Goal: Task Accomplishment & Management: Complete application form

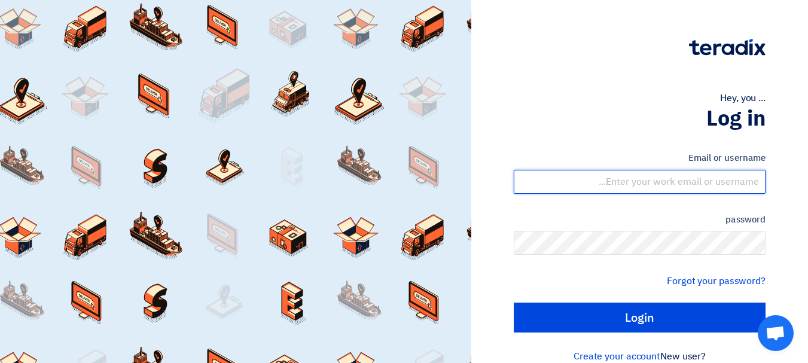
click at [634, 185] on input "text" at bounding box center [640, 182] width 252 height 24
type input "[EMAIL_ADDRESS][DOMAIN_NAME]"
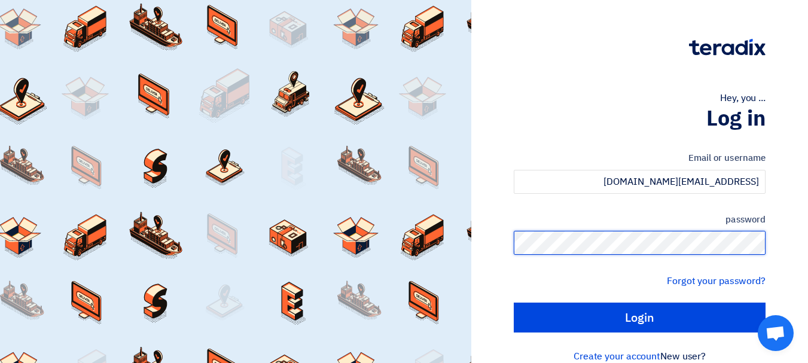
click at [514, 303] on input "Login" at bounding box center [640, 318] width 252 height 30
type input "Sign in"
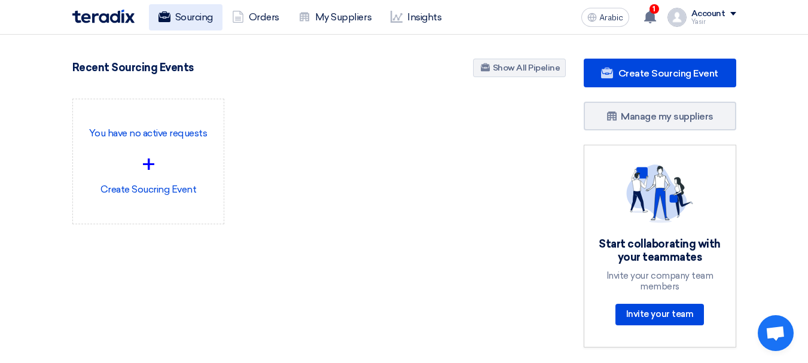
click at [179, 19] on font "Sourcing" at bounding box center [194, 16] width 38 height 11
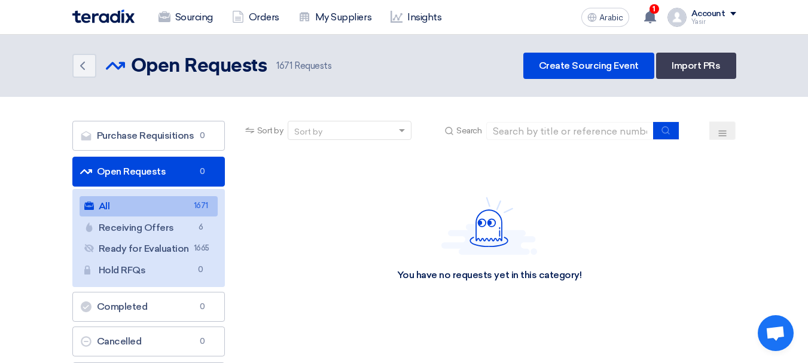
click at [107, 171] on font "Open Requests" at bounding box center [131, 171] width 69 height 11
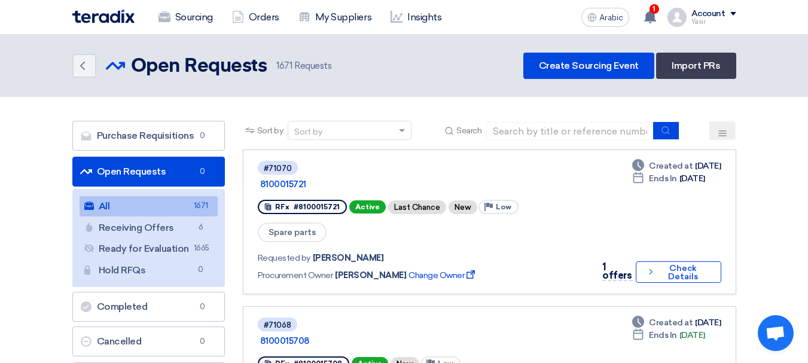
click at [155, 209] on link "All All 1671" at bounding box center [149, 206] width 138 height 20
click at [156, 174] on font "Open Requests" at bounding box center [131, 171] width 69 height 11
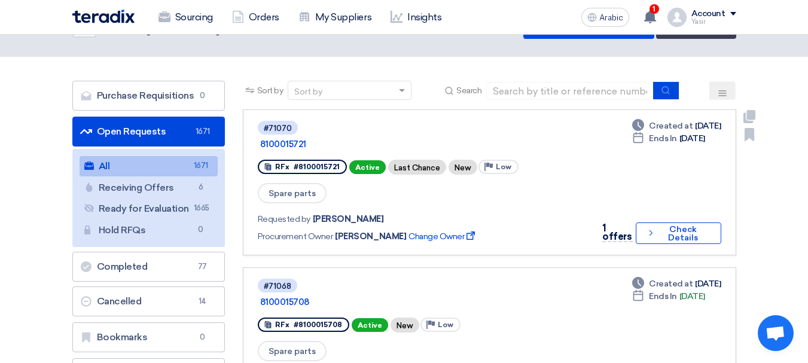
scroll to position [60, 0]
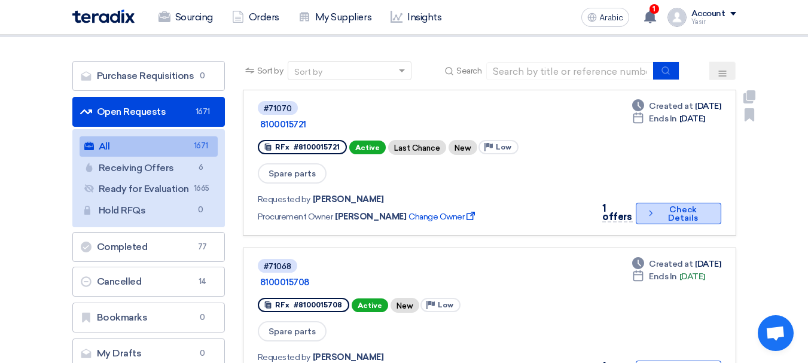
click at [646, 208] on icon "Check details" at bounding box center [651, 213] width 10 height 11
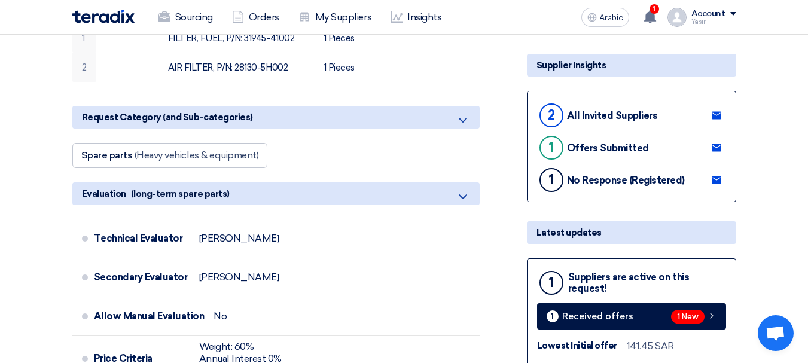
scroll to position [299, 0]
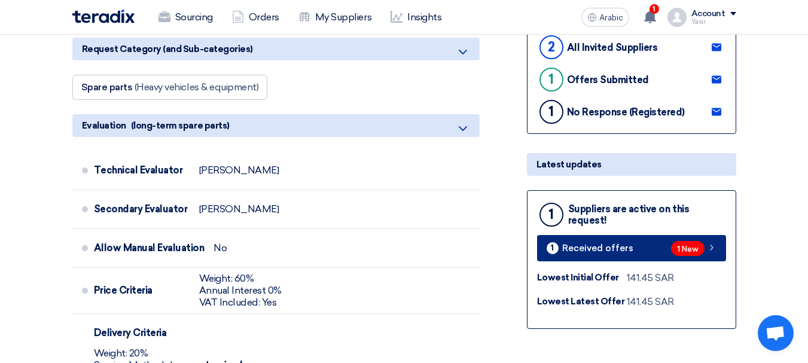
click at [713, 249] on icon at bounding box center [712, 248] width 10 height 10
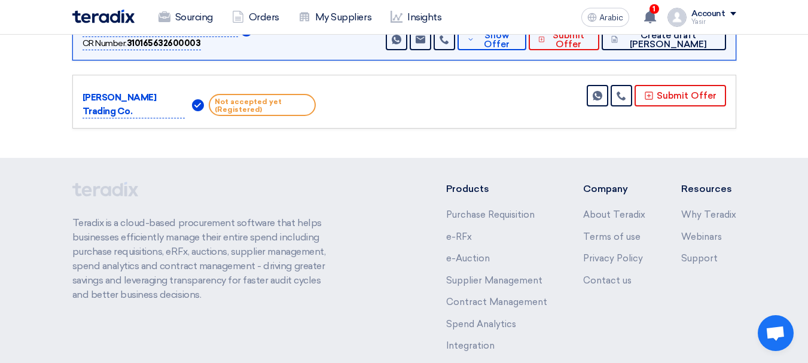
scroll to position [156, 0]
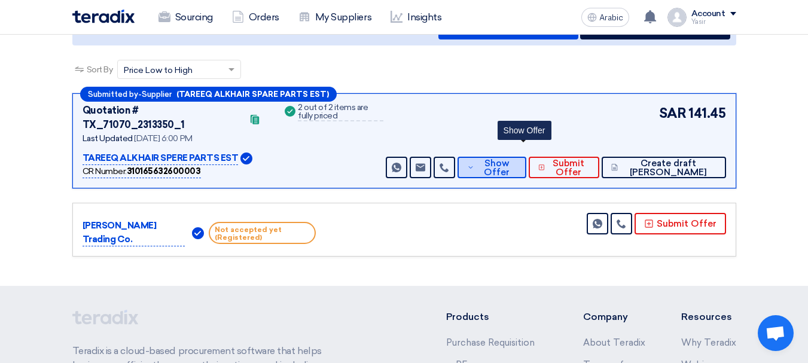
click at [510, 158] on font "Show Offer" at bounding box center [497, 168] width 26 height 20
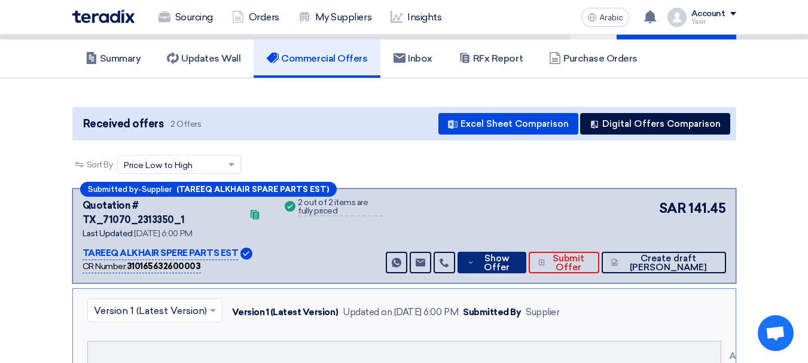
scroll to position [0, 0]
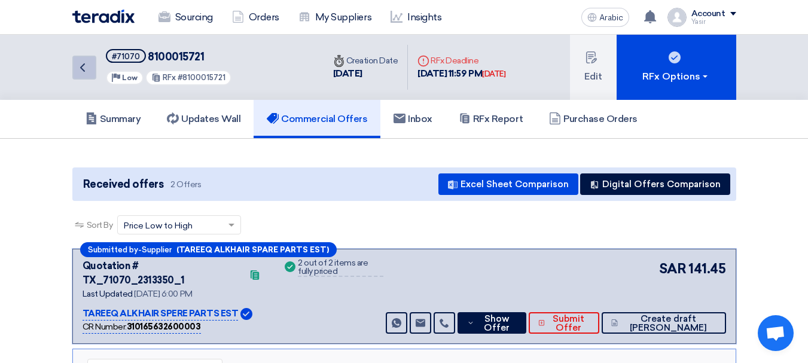
click at [80, 66] on icon "Back" at bounding box center [82, 67] width 14 height 14
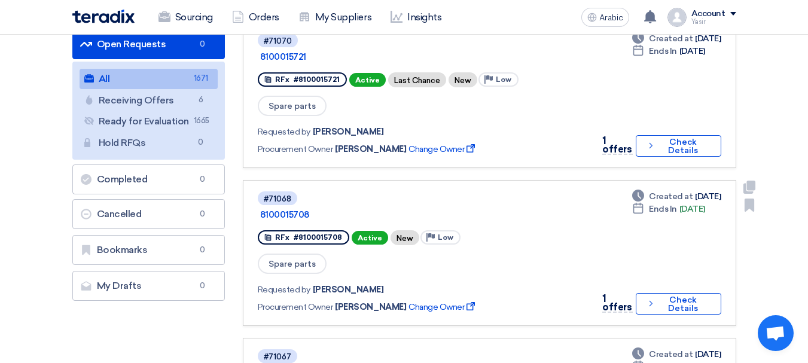
scroll to position [180, 0]
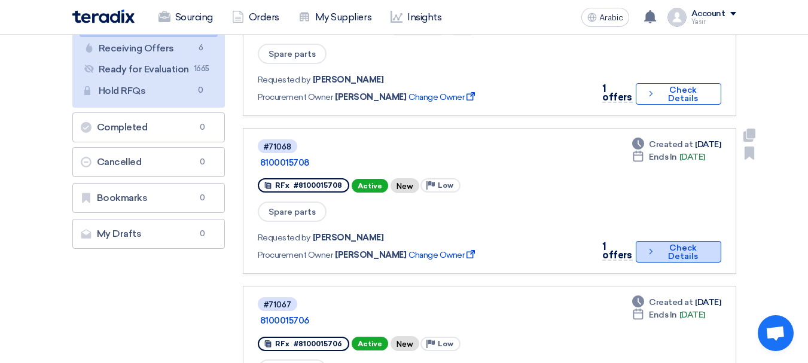
click at [664, 244] on font "Check Details" at bounding box center [683, 252] width 50 height 17
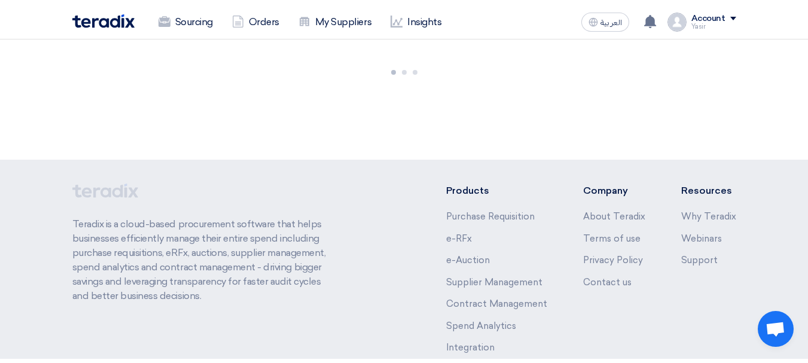
scroll to position [0, 0]
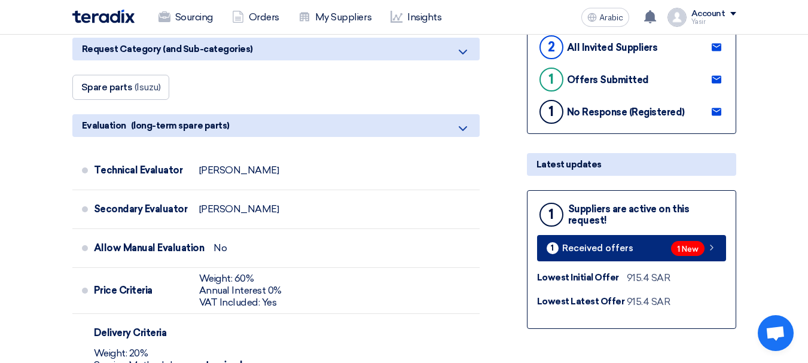
click at [719, 250] on link "1 Received offers 1 New" at bounding box center [631, 248] width 189 height 26
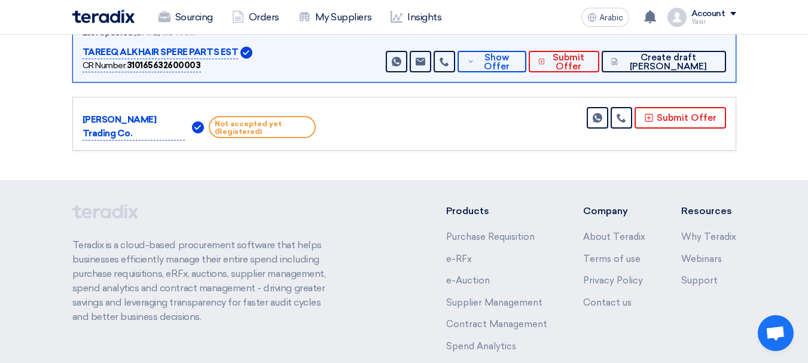
scroll to position [156, 0]
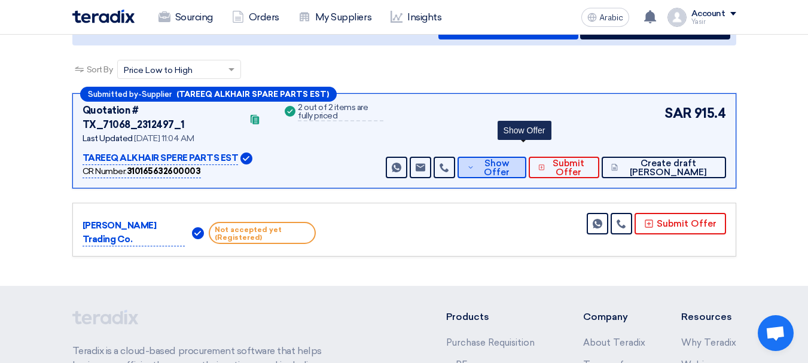
click at [510, 158] on font "Show Offer" at bounding box center [497, 168] width 26 height 20
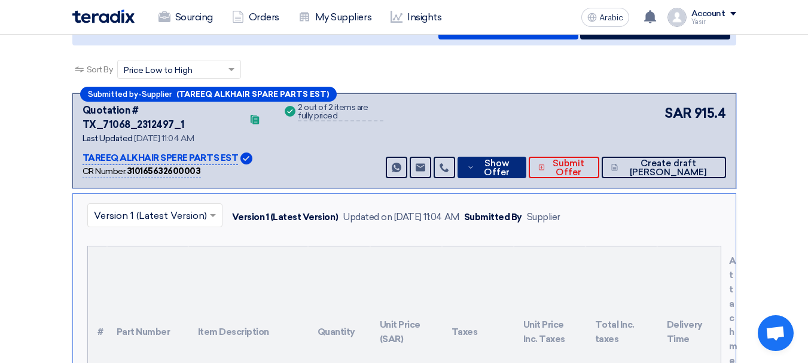
scroll to position [0, 0]
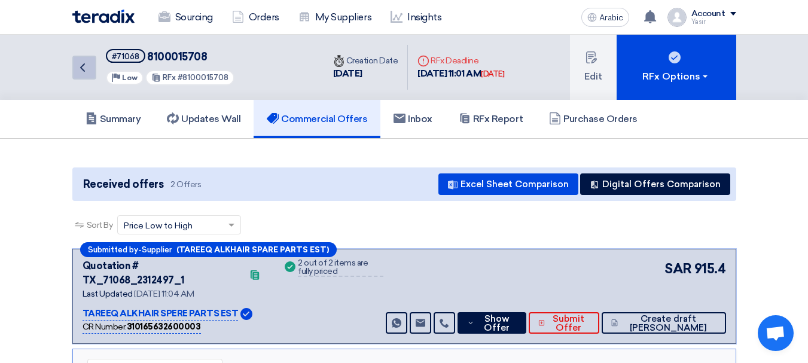
click at [95, 75] on link "Back" at bounding box center [84, 68] width 24 height 24
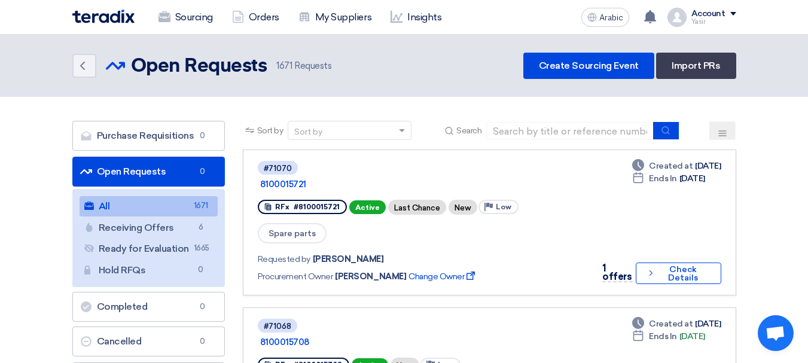
click at [129, 161] on link "Open Requests Open Requests 0" at bounding box center [148, 172] width 153 height 30
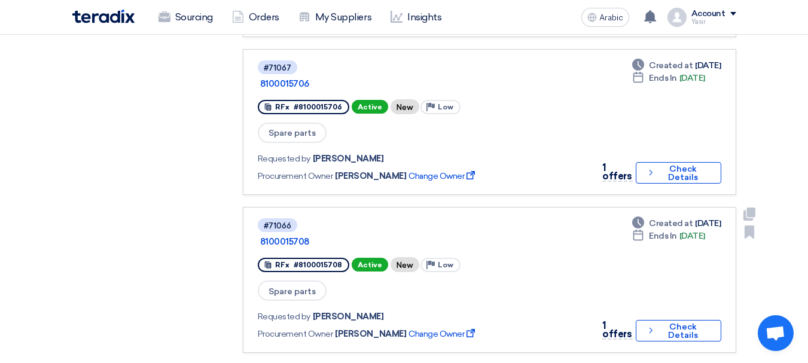
scroll to position [419, 0]
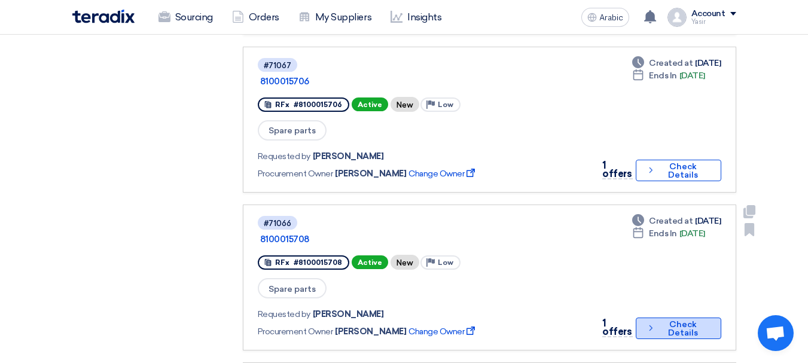
click at [678, 320] on font "Check Details" at bounding box center [683, 329] width 30 height 19
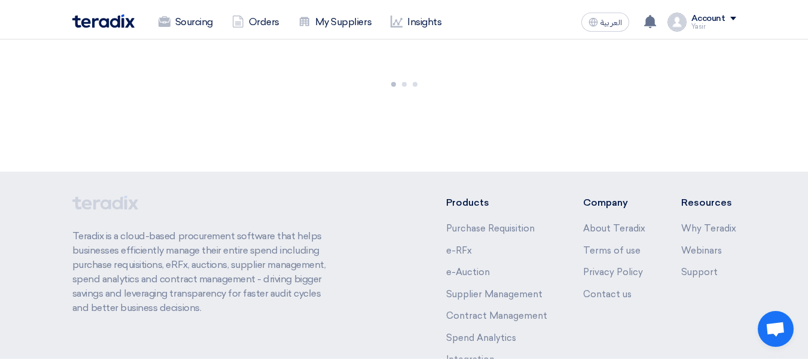
scroll to position [0, 0]
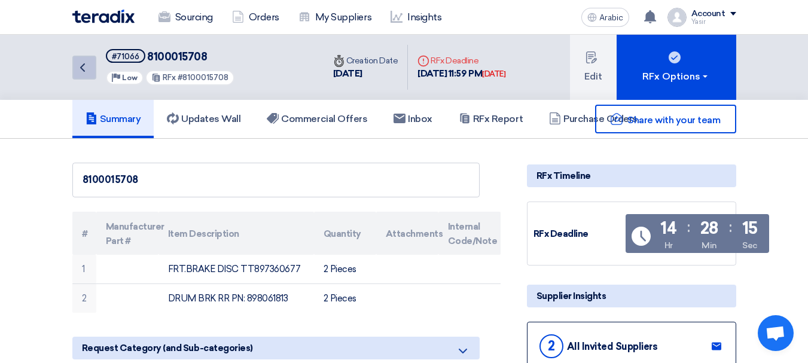
click at [87, 74] on icon "Back" at bounding box center [82, 67] width 14 height 14
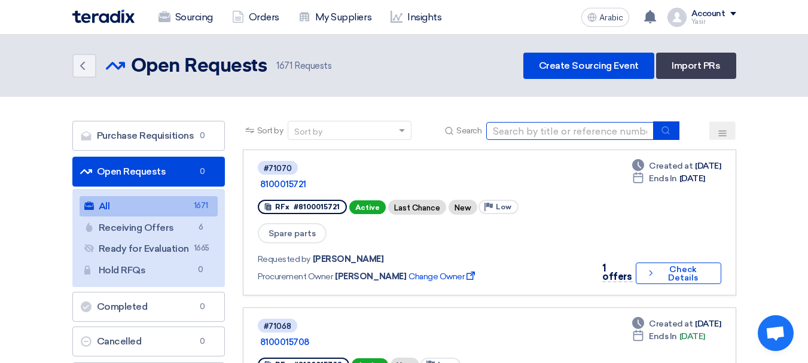
drag, startPoint x: 545, startPoint y: 135, endPoint x: 561, endPoint y: 140, distance: 17.0
click at [545, 135] on input at bounding box center [571, 131] width 168 height 18
paste input "8100015714"
type input "8100015714"
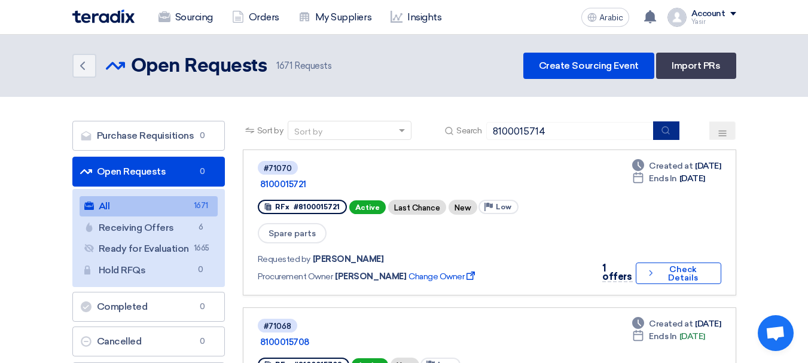
click at [671, 129] on icon "submit" at bounding box center [666, 131] width 10 height 10
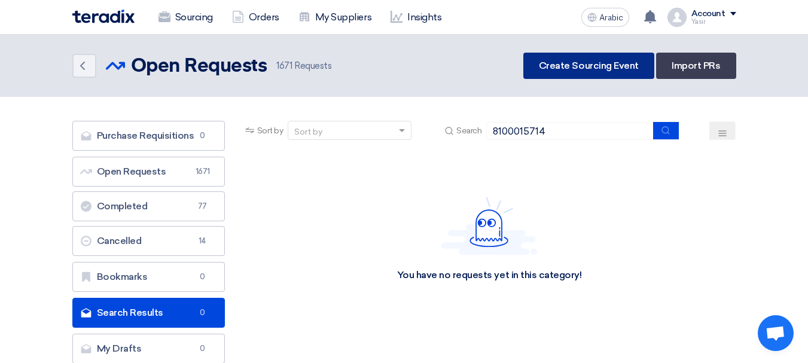
click at [574, 76] on link "Create Sourcing Event" at bounding box center [589, 66] width 131 height 26
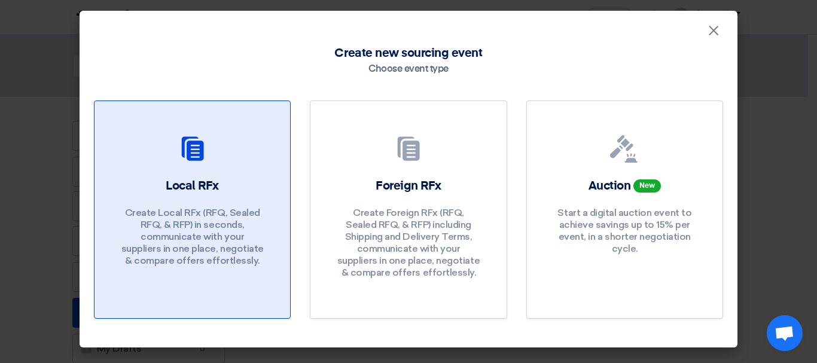
click at [174, 214] on font "Create Local RFx (RFQ, Sealed RFQ, & RFP) in seconds, communicate with your sup…" at bounding box center [192, 236] width 142 height 59
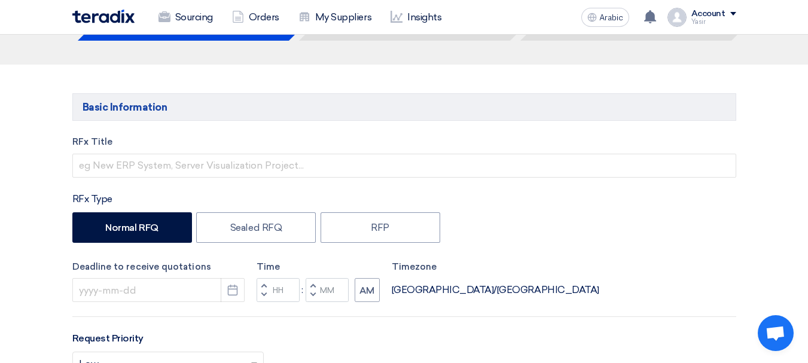
scroll to position [120, 0]
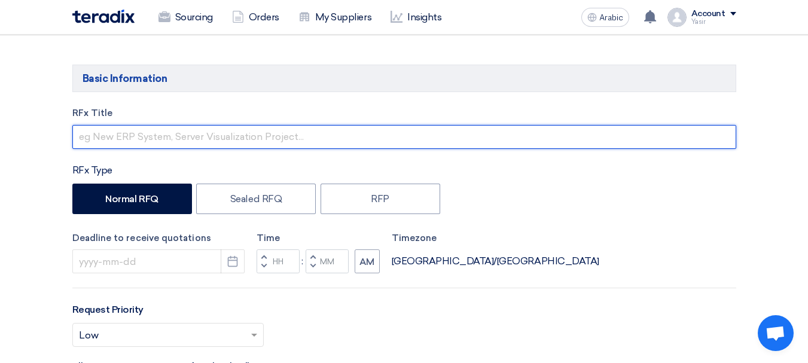
click at [129, 141] on input "text" at bounding box center [404, 137] width 664 height 24
paste input "8100015714"
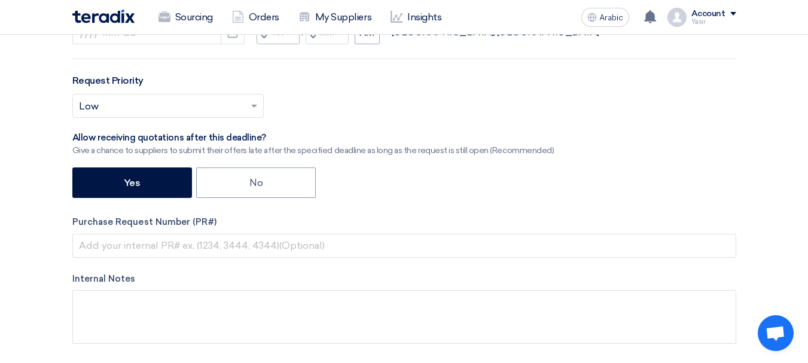
scroll to position [419, 0]
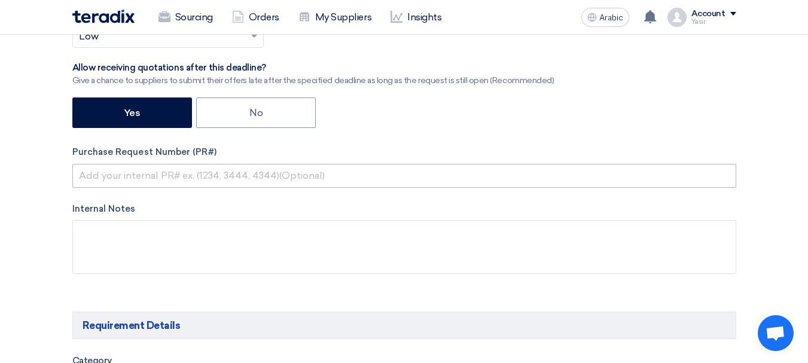
type input "8100015714"
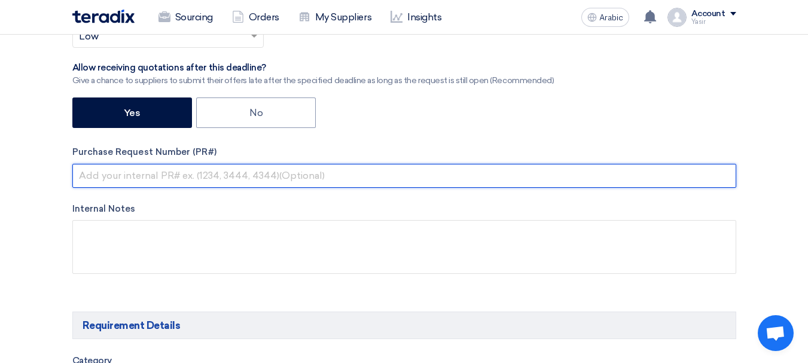
click at [200, 177] on input "text" at bounding box center [404, 176] width 664 height 24
paste input "8100015714"
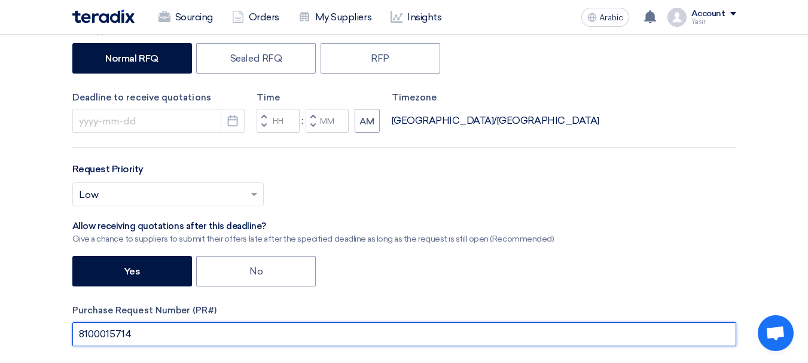
scroll to position [239, 0]
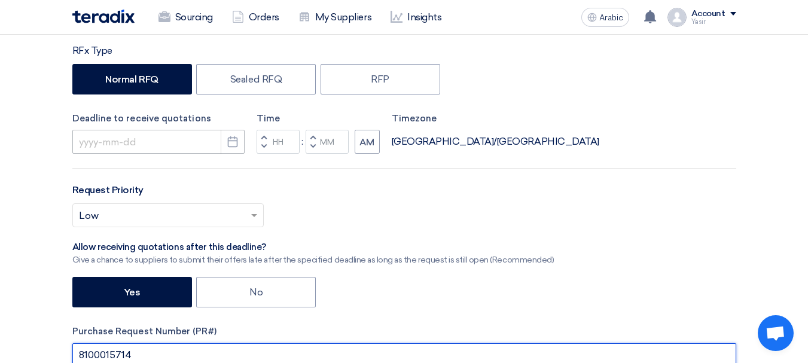
type input "8100015714"
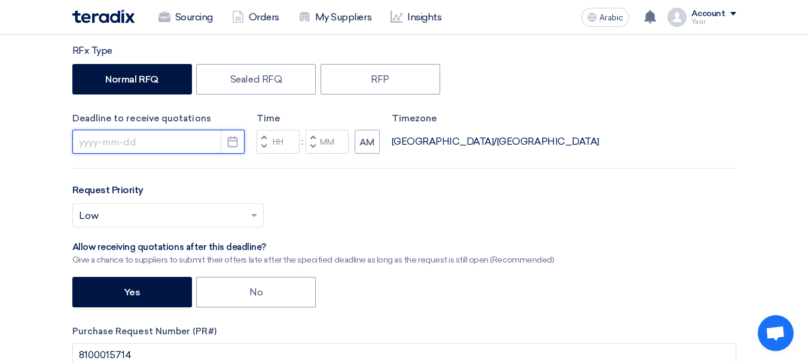
click at [113, 138] on input at bounding box center [158, 142] width 172 height 24
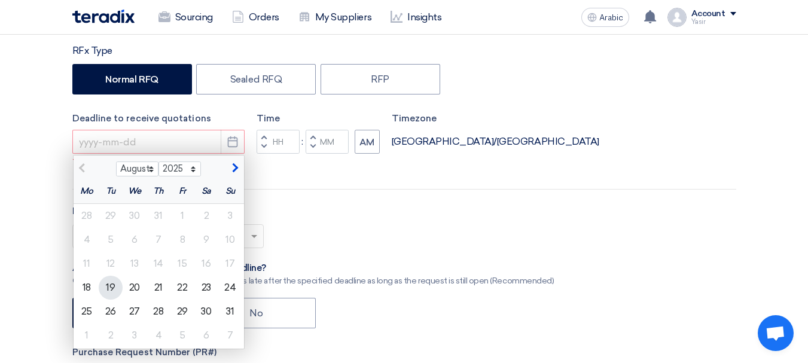
click at [110, 286] on font "19" at bounding box center [110, 287] width 9 height 11
type input "[DATE]"
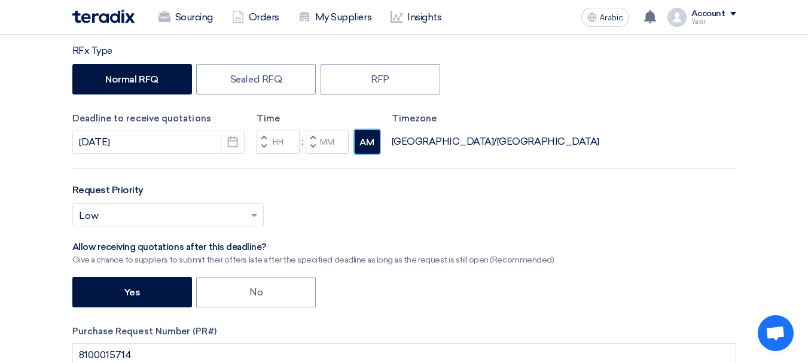
click at [361, 141] on font "AM" at bounding box center [367, 142] width 15 height 11
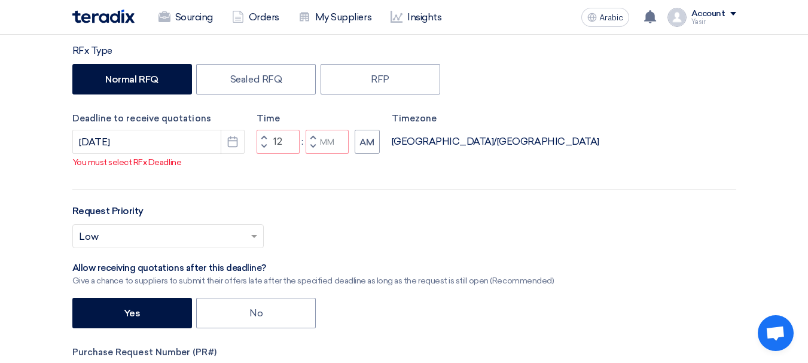
click at [315, 149] on button "Decrement minutes" at bounding box center [313, 146] width 14 height 15
type input "11"
type input "59"
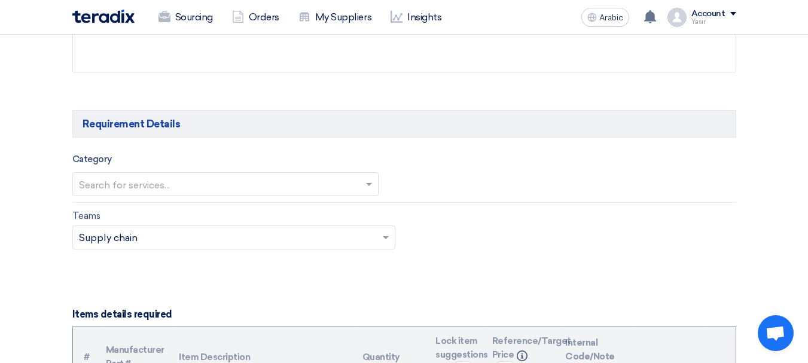
scroll to position [658, 0]
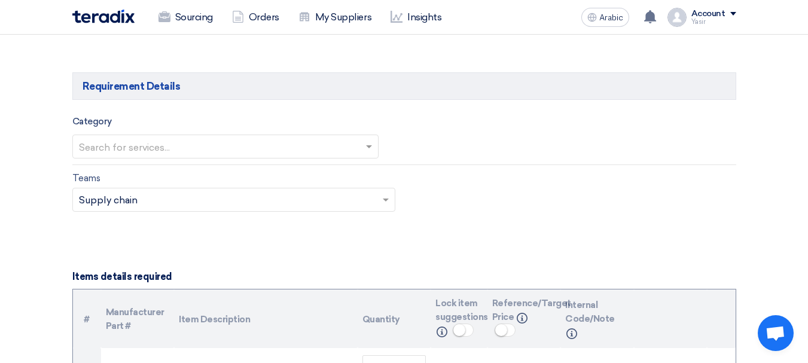
click at [268, 148] on input "text" at bounding box center [219, 148] width 281 height 20
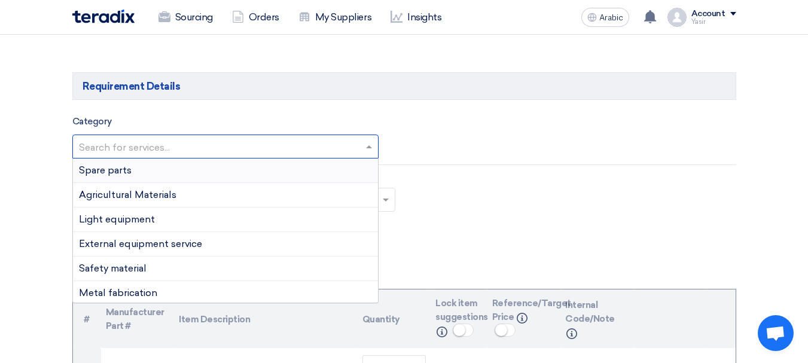
click at [132, 167] on div "Spare parts" at bounding box center [225, 171] width 305 height 25
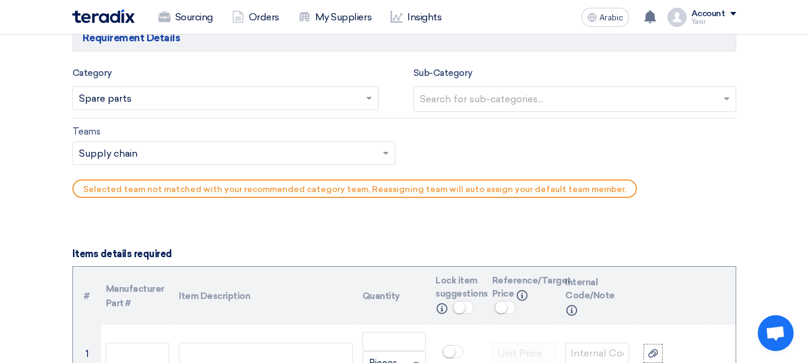
scroll to position [718, 0]
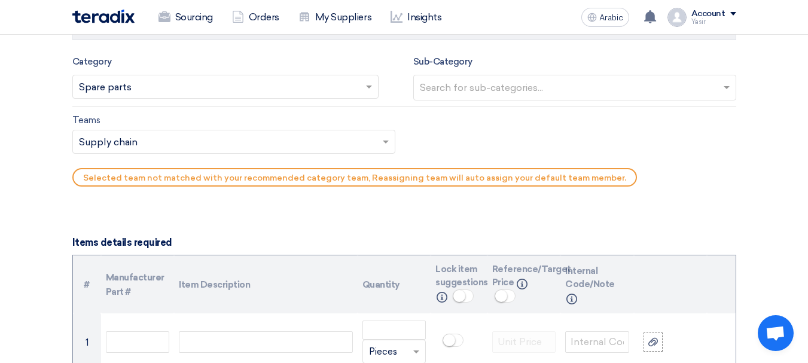
click at [495, 83] on input "text" at bounding box center [576, 89] width 313 height 20
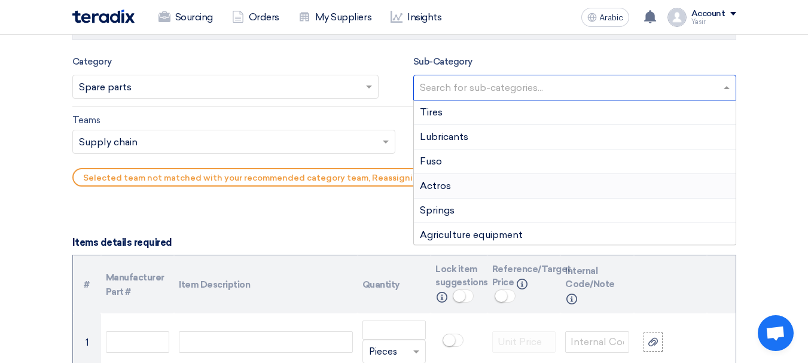
click at [436, 187] on font "Actros" at bounding box center [435, 185] width 31 height 11
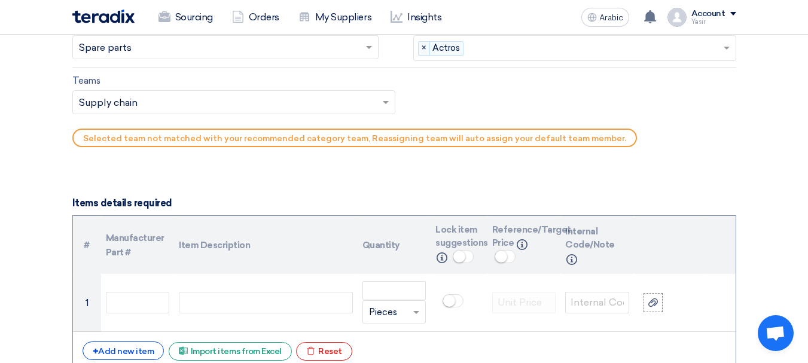
scroll to position [778, 0]
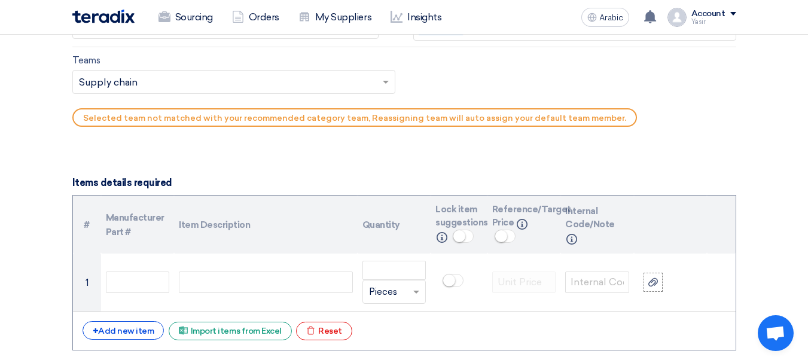
click at [188, 82] on input "text" at bounding box center [228, 84] width 298 height 20
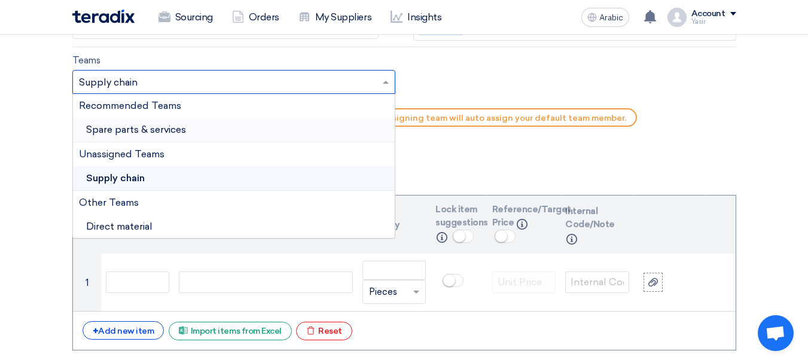
click at [144, 126] on font "Spare parts & services" at bounding box center [136, 129] width 100 height 11
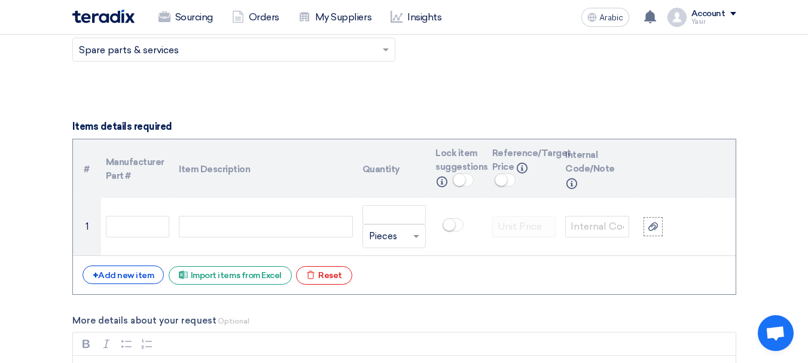
scroll to position [838, 0]
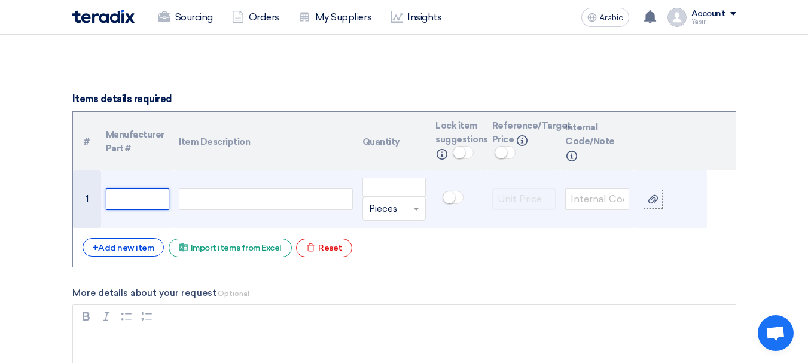
click at [149, 197] on input "text" at bounding box center [138, 199] width 64 height 22
click at [220, 200] on div at bounding box center [266, 199] width 174 height 22
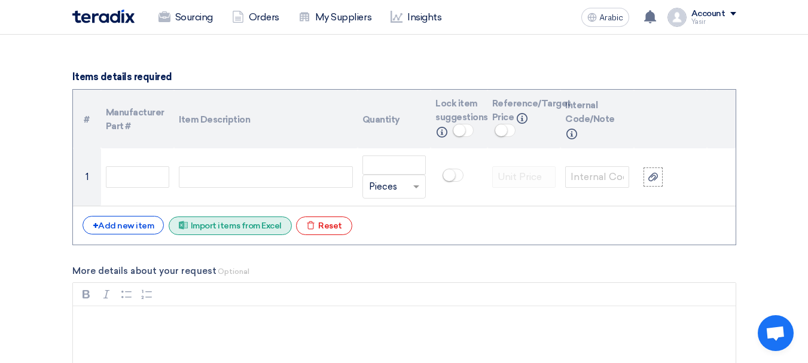
scroll to position [898, 0]
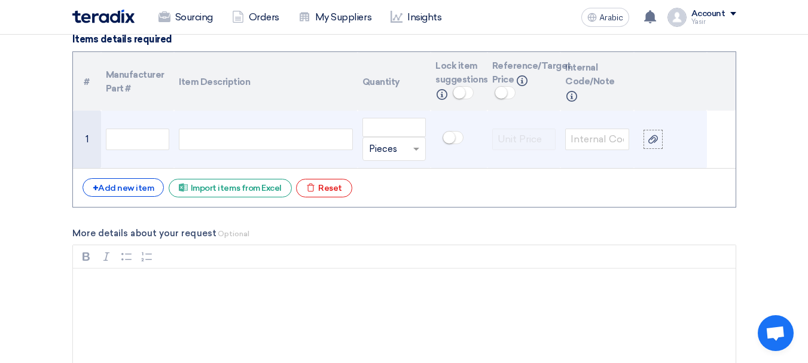
click at [175, 136] on td at bounding box center [265, 140] width 183 height 58
click at [147, 129] on input "text" at bounding box center [138, 140] width 64 height 22
click at [215, 138] on div at bounding box center [266, 140] width 174 height 22
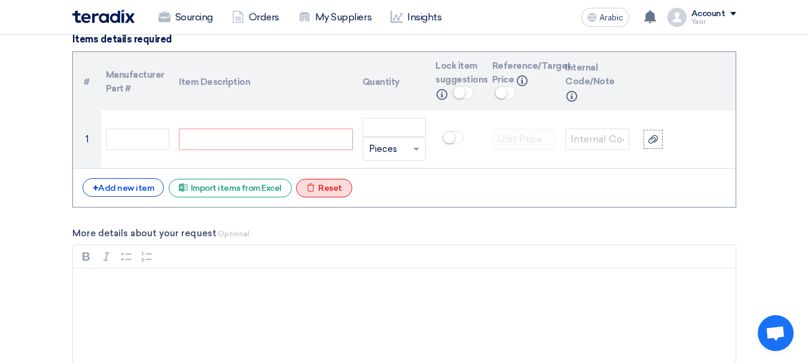
paste div
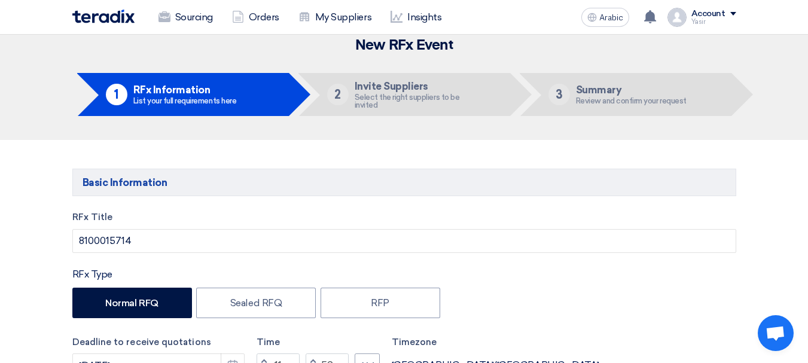
scroll to position [0, 0]
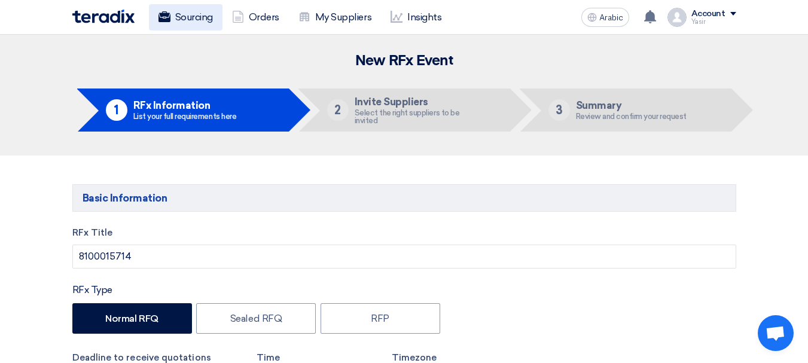
click at [184, 23] on font "Sourcing" at bounding box center [194, 17] width 38 height 14
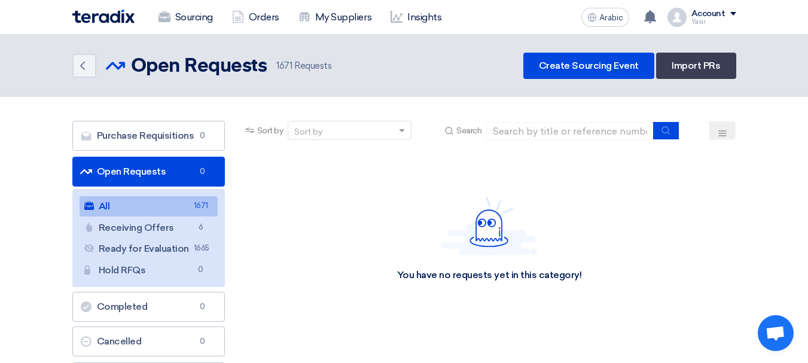
click at [124, 172] on font "Open Requests" at bounding box center [131, 171] width 69 height 11
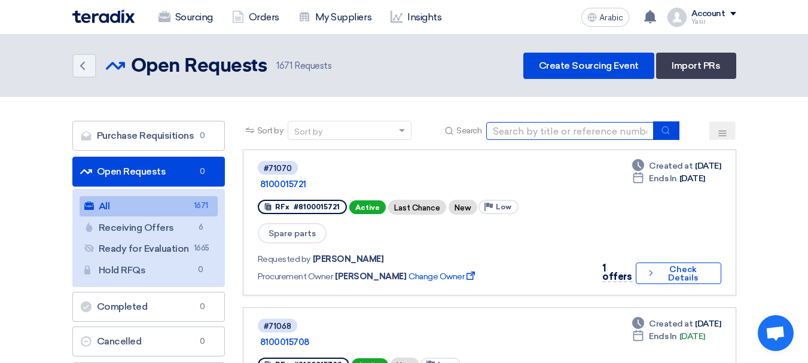
click at [626, 130] on input at bounding box center [571, 131] width 168 height 18
paste input "8100015715"
type input "8100015715"
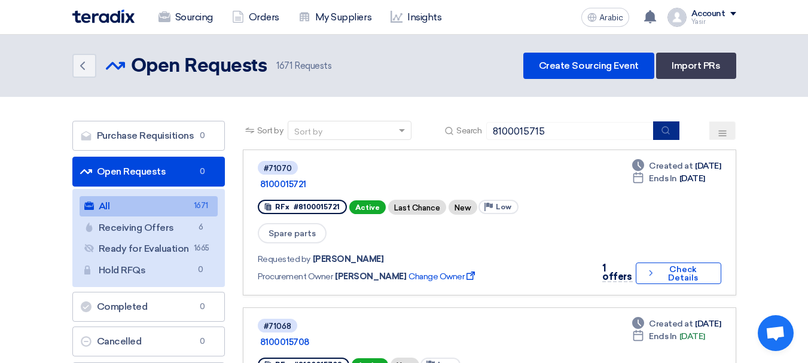
click at [670, 129] on icon "submit" at bounding box center [666, 131] width 10 height 10
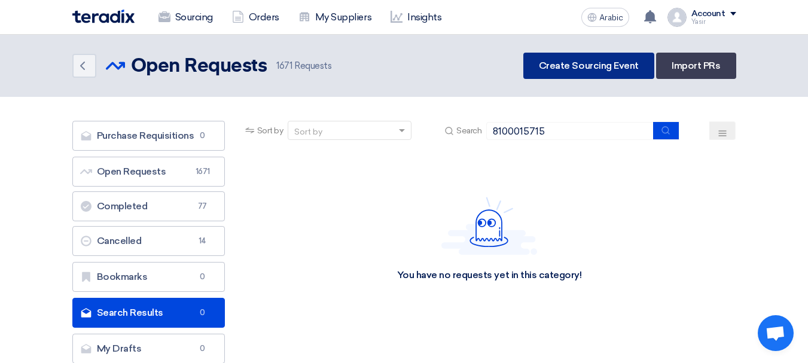
click at [583, 64] on font "Create Sourcing Event" at bounding box center [589, 65] width 100 height 11
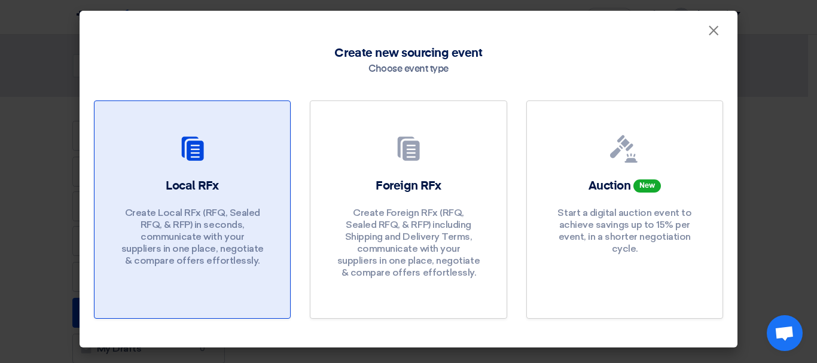
click at [205, 209] on font "Create Local RFx (RFQ, Sealed RFQ, & RFP) in seconds, communicate with your sup…" at bounding box center [192, 236] width 142 height 59
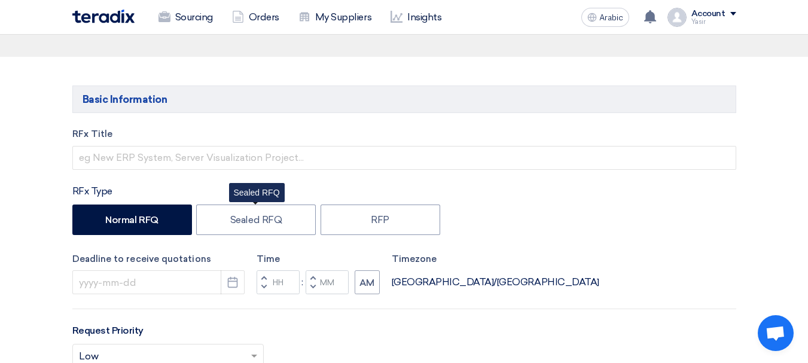
scroll to position [120, 0]
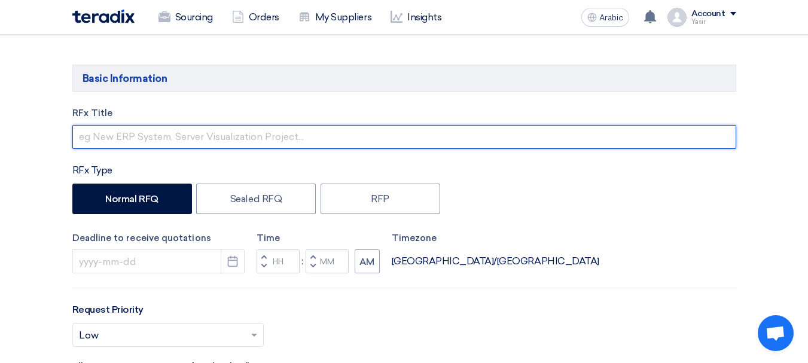
click at [154, 136] on input "text" at bounding box center [404, 137] width 664 height 24
paste input "8100015715"
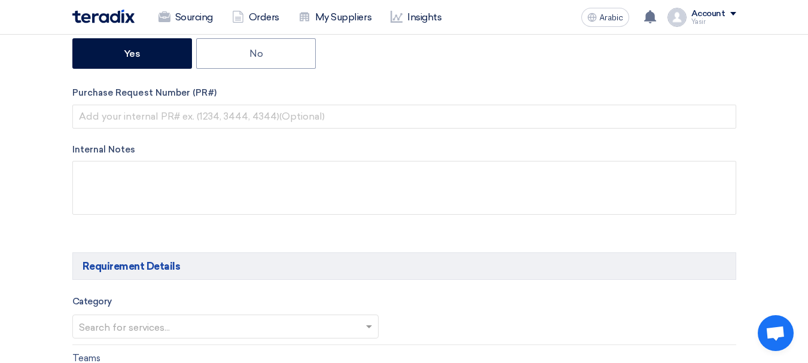
scroll to position [479, 0]
type input "8100015715"
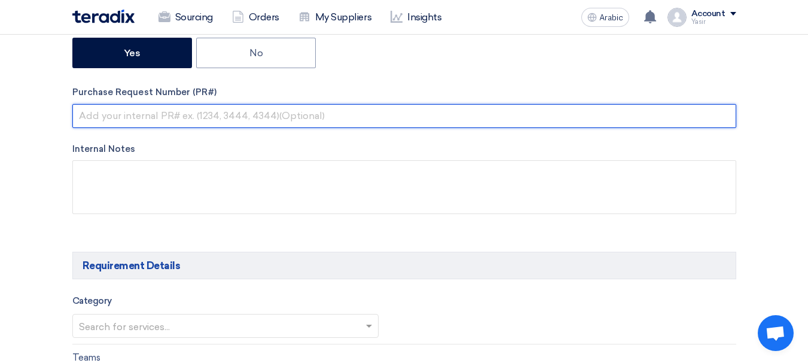
click at [153, 117] on input "text" at bounding box center [404, 116] width 664 height 24
paste input "8100015715"
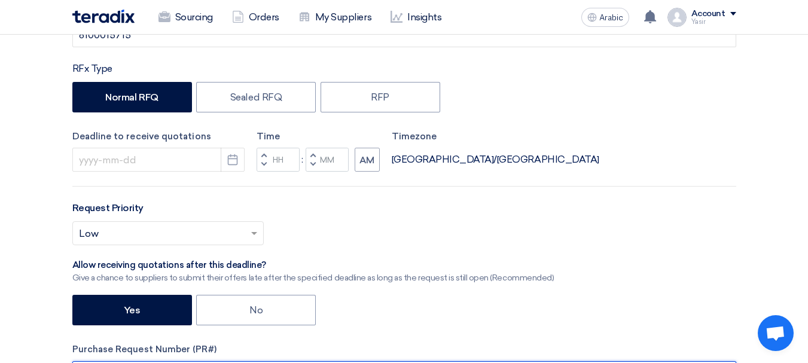
scroll to position [239, 0]
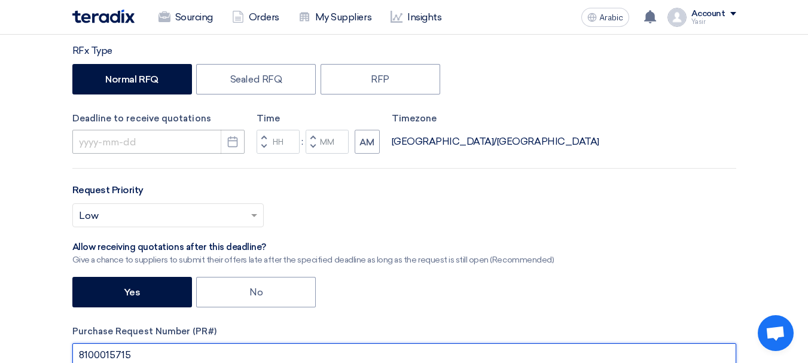
type input "8100015715"
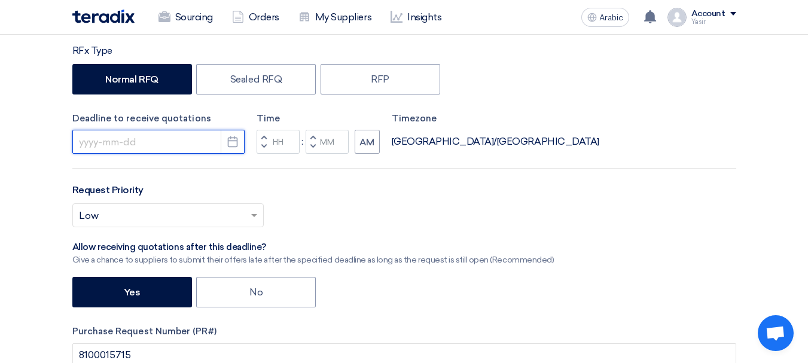
click at [187, 137] on input at bounding box center [158, 142] width 172 height 24
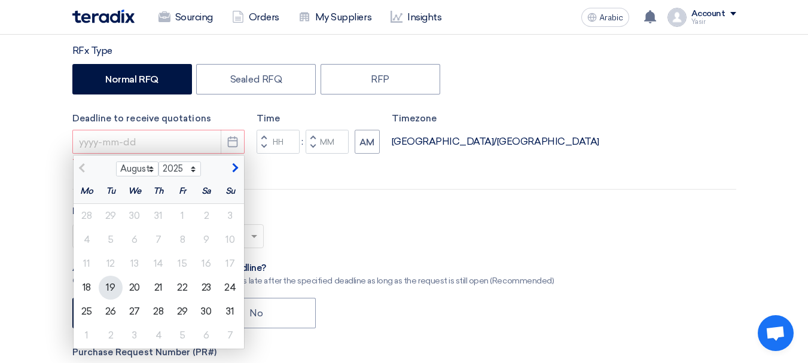
click at [110, 290] on font "19" at bounding box center [110, 287] width 9 height 11
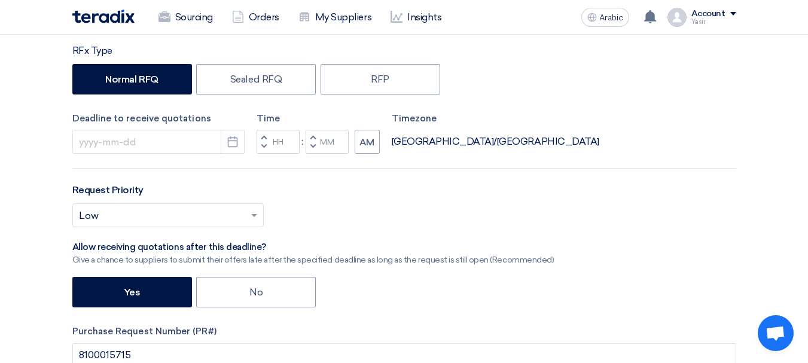
type input "[DATE]"
click at [262, 146] on span "button" at bounding box center [264, 146] width 4 height 7
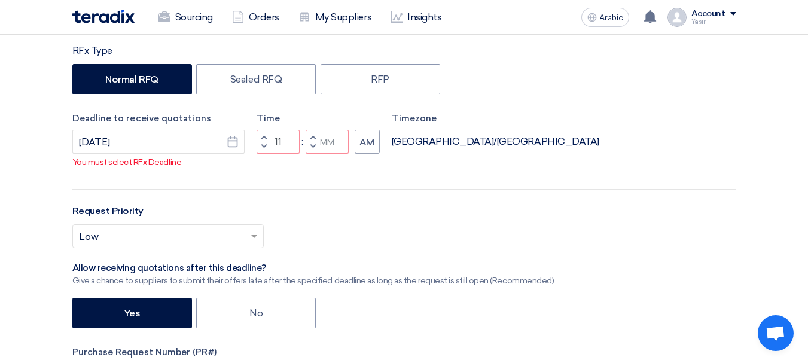
click at [265, 139] on button "Decrement hours" at bounding box center [264, 146] width 14 height 15
click at [263, 148] on span "button" at bounding box center [264, 146] width 4 height 7
click at [263, 138] on span "button" at bounding box center [264, 136] width 4 height 7
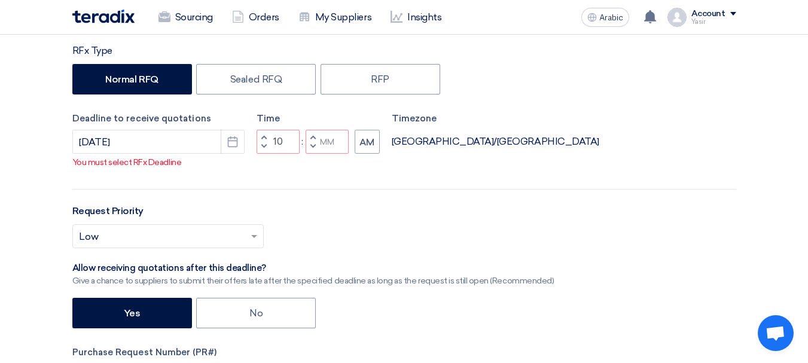
click at [263, 138] on span "button" at bounding box center [264, 136] width 4 height 7
click at [315, 150] on button "Decrement minutes" at bounding box center [313, 146] width 14 height 15
type input "10"
type input "59"
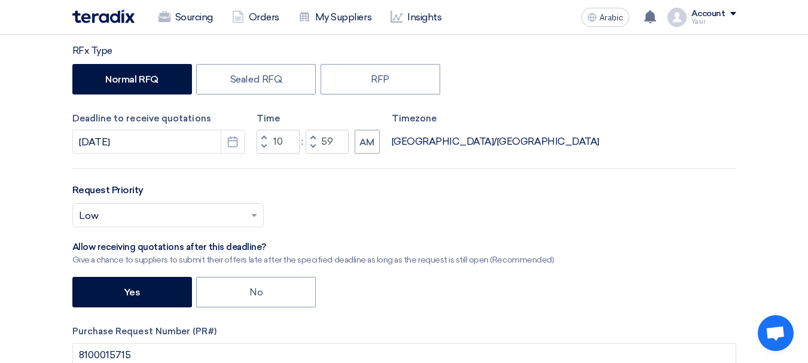
click at [261, 134] on button "Increment hours" at bounding box center [264, 137] width 14 height 15
type input "11"
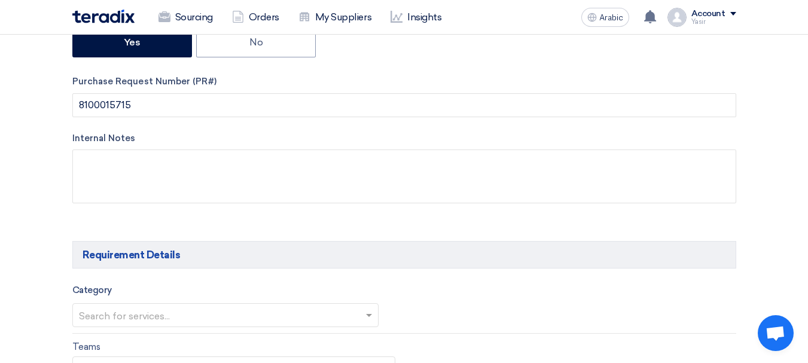
scroll to position [658, 0]
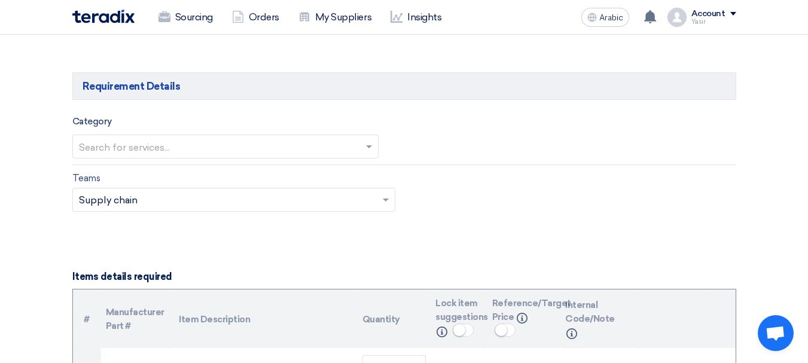
click at [336, 129] on div "Category Search for services..." at bounding box center [225, 136] width 306 height 44
click at [281, 155] on input "text" at bounding box center [219, 148] width 281 height 20
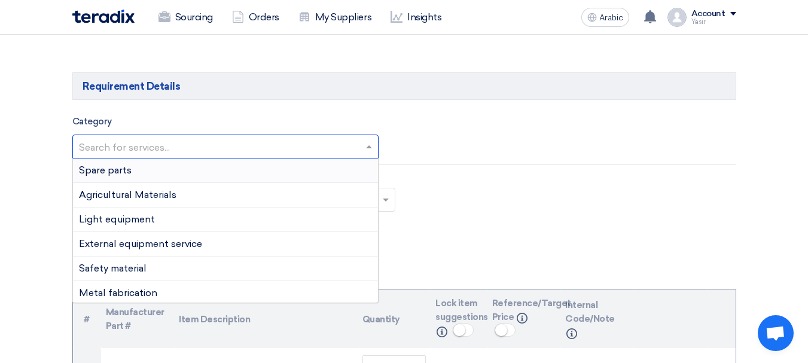
click at [165, 174] on div "Spare parts" at bounding box center [225, 171] width 305 height 25
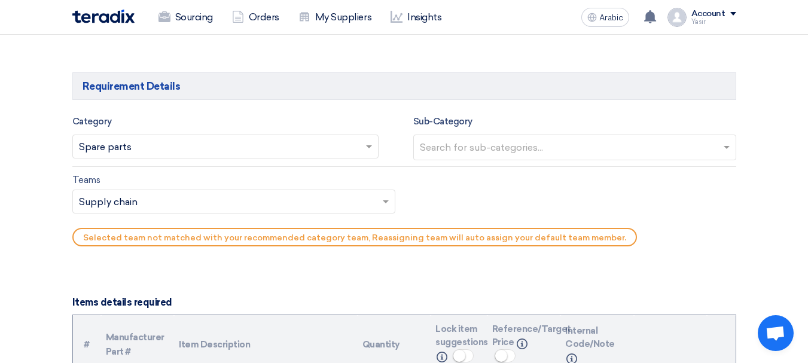
click at [588, 144] on input "text" at bounding box center [576, 149] width 313 height 20
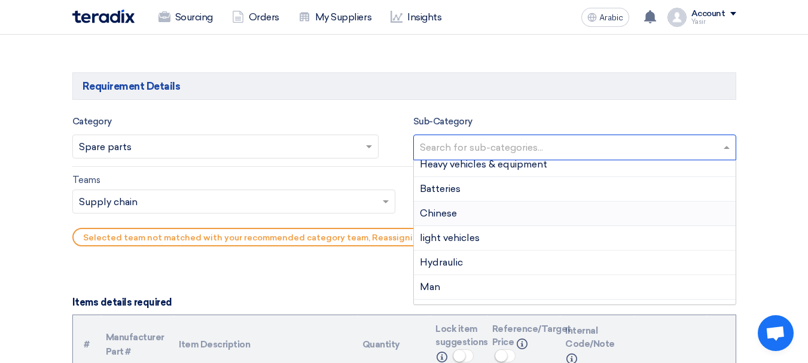
scroll to position [239, 0]
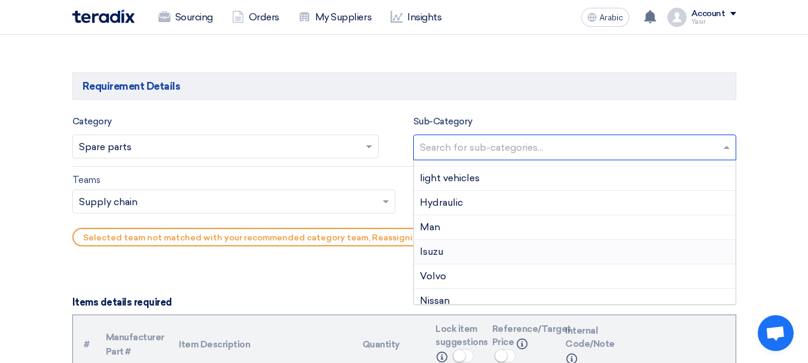
click at [437, 220] on div "Man" at bounding box center [575, 227] width 322 height 25
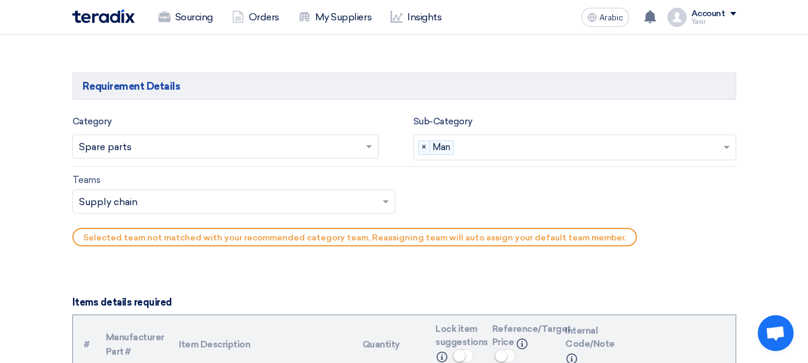
click at [160, 199] on input "text" at bounding box center [228, 203] width 298 height 20
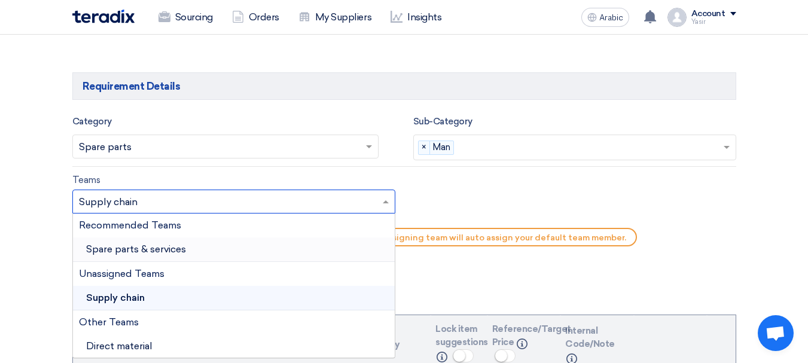
click at [130, 247] on font "Spare parts & services" at bounding box center [136, 249] width 100 height 11
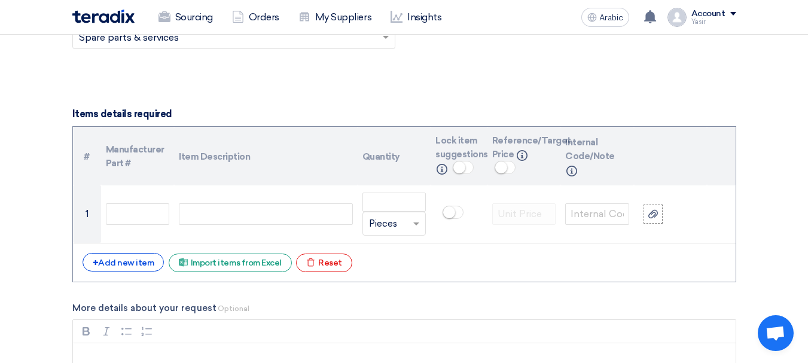
scroll to position [898, 0]
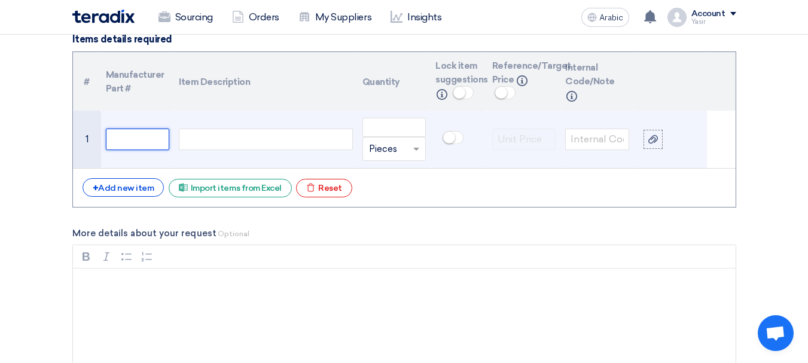
click at [148, 141] on input "text" at bounding box center [138, 140] width 64 height 22
click at [269, 143] on div at bounding box center [266, 140] width 174 height 22
click at [133, 135] on input "text" at bounding box center [138, 140] width 64 height 22
click at [233, 147] on div at bounding box center [266, 140] width 174 height 22
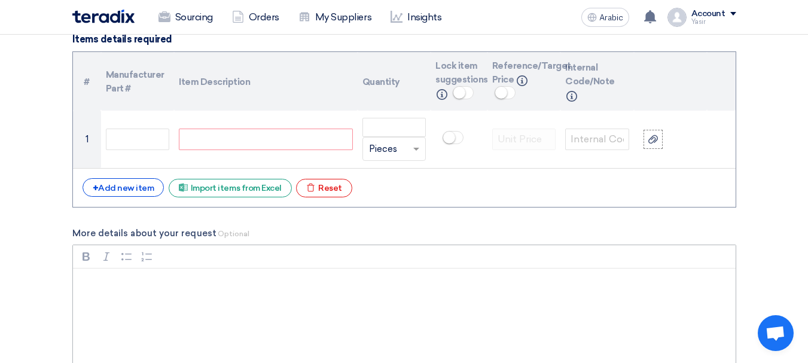
paste div
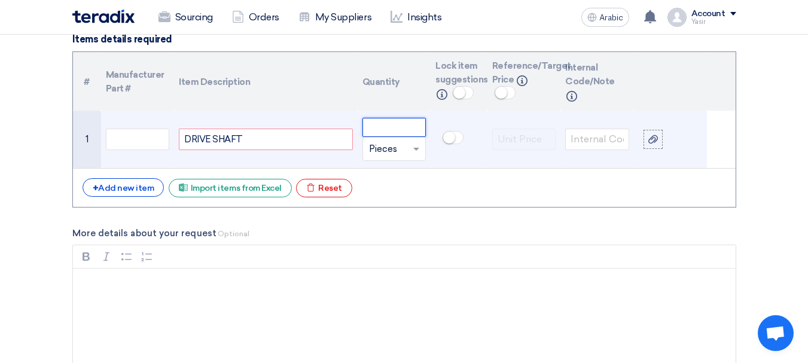
click at [409, 133] on input "number" at bounding box center [395, 127] width 64 height 19
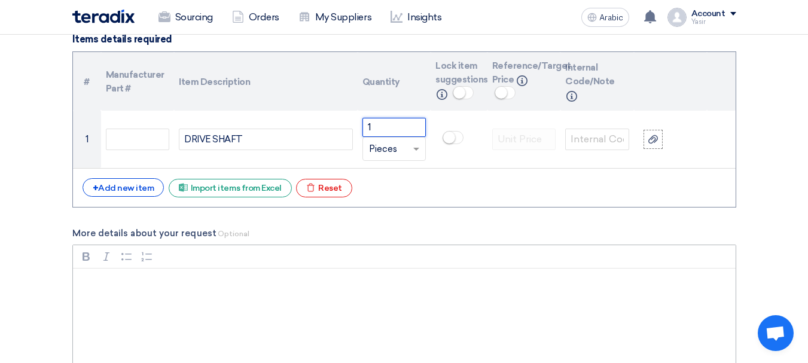
type input "1"
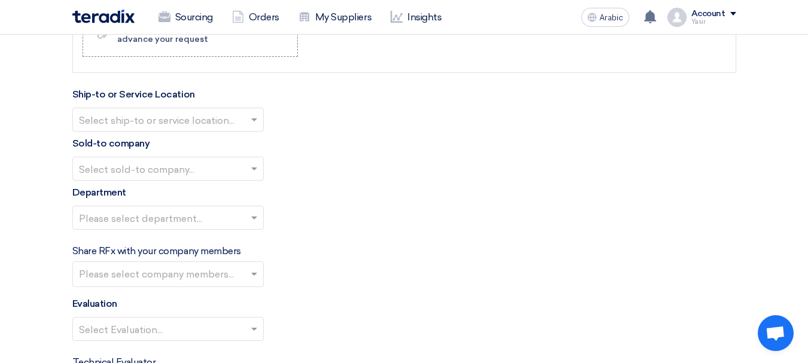
scroll to position [1316, 0]
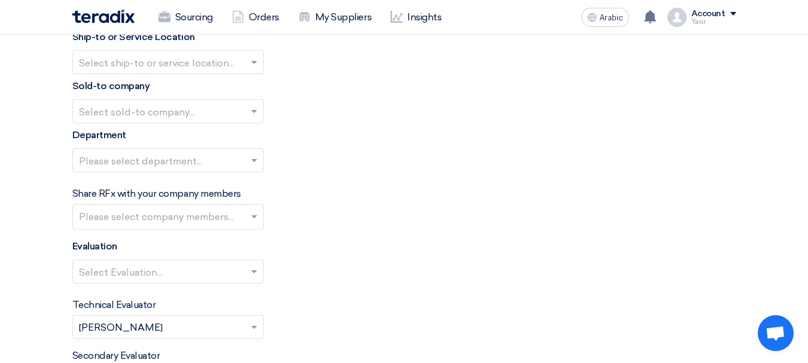
click at [242, 53] on input "text" at bounding box center [162, 63] width 166 height 20
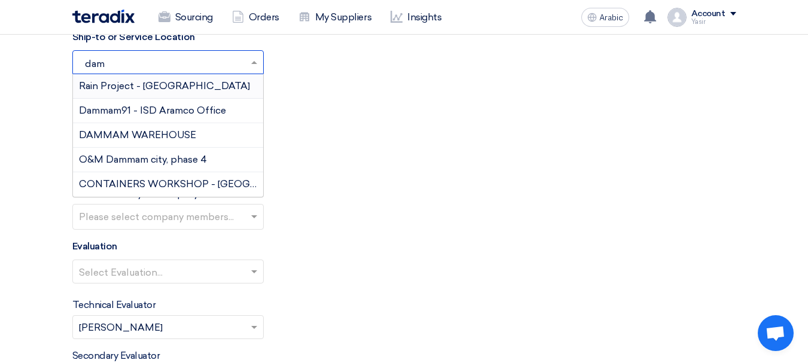
type input "damm"
click at [144, 127] on div "DAMMAM WAREHOUSE" at bounding box center [168, 135] width 190 height 25
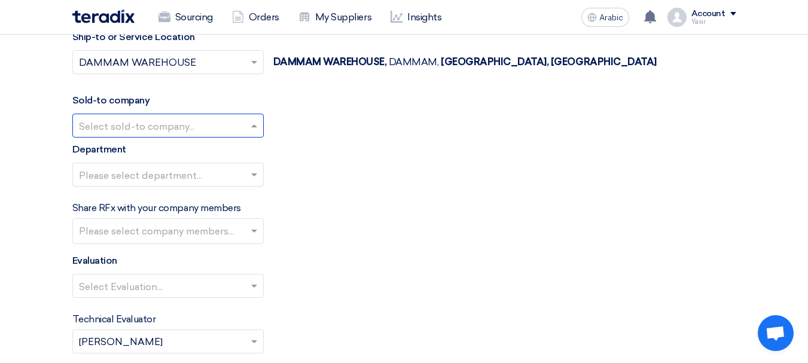
click at [172, 130] on input "text" at bounding box center [162, 127] width 166 height 20
click at [157, 151] on font "Nabatat for contracting" at bounding box center [133, 149] width 109 height 11
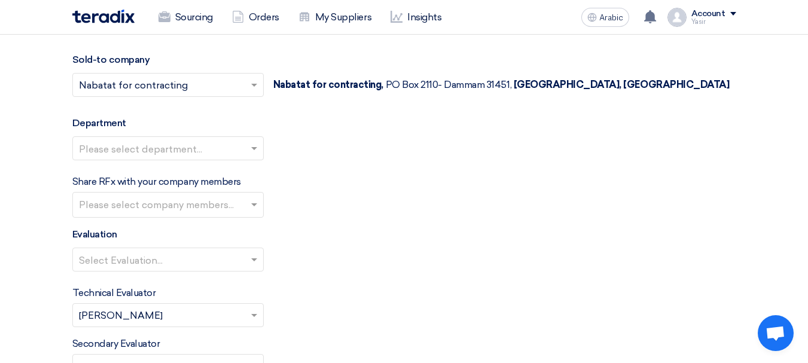
scroll to position [1376, 0]
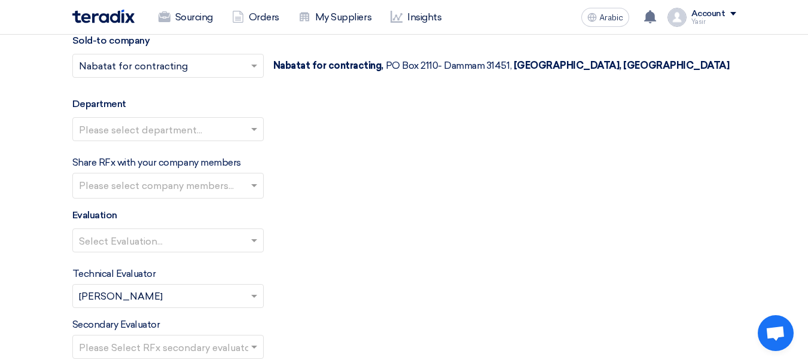
click at [159, 135] on input "text" at bounding box center [162, 130] width 166 height 20
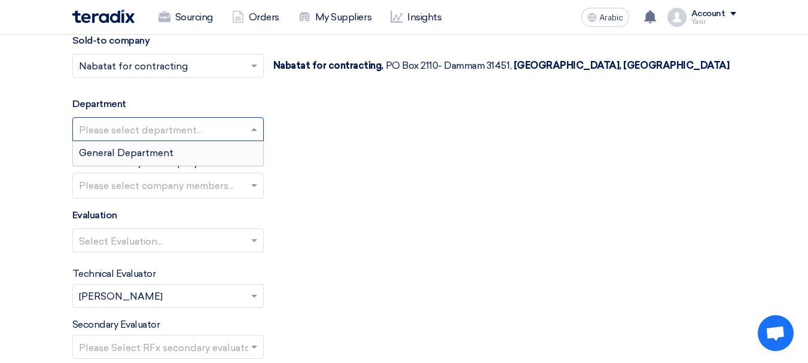
click at [136, 159] on div "General Department" at bounding box center [168, 153] width 190 height 24
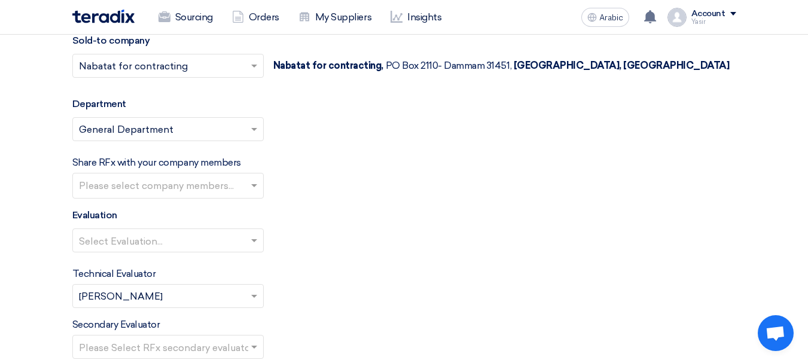
click at [171, 178] on input "text" at bounding box center [169, 187] width 181 height 20
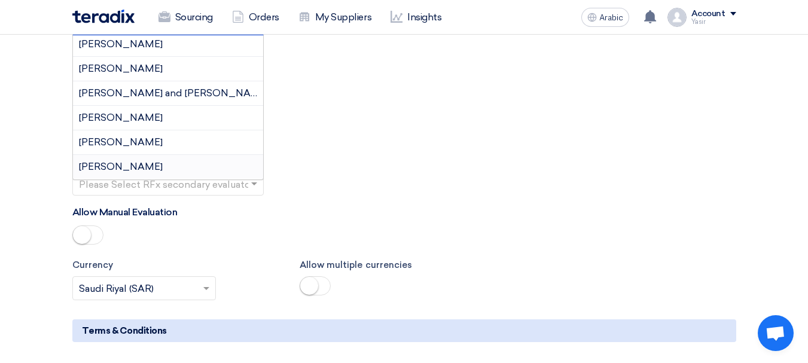
scroll to position [1496, 0]
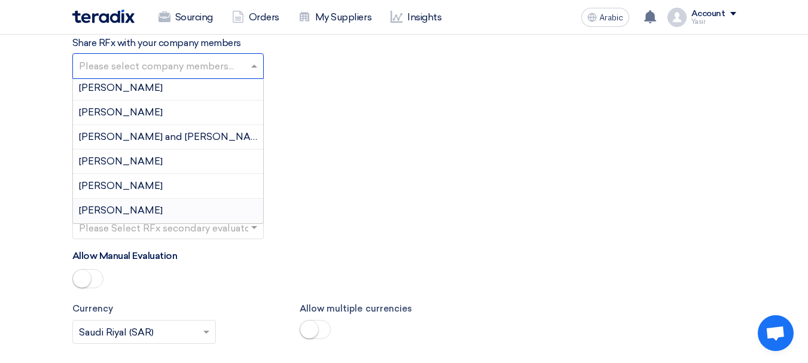
click at [431, 180] on div "Technical Evaluator Please Select RFx evaluator... × [PERSON_NAME] ×" at bounding box center [404, 167] width 664 height 41
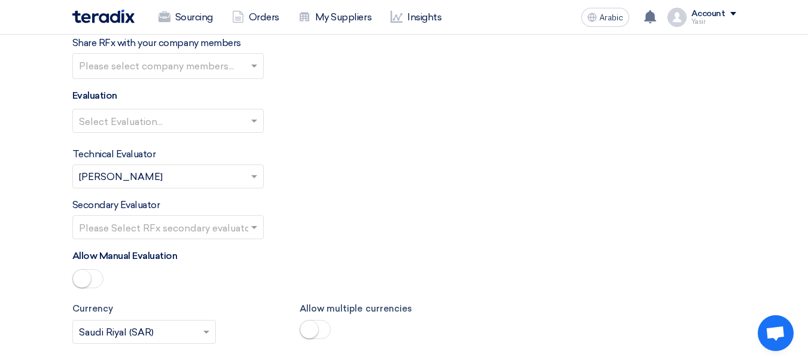
click at [239, 115] on input "text" at bounding box center [162, 122] width 166 height 20
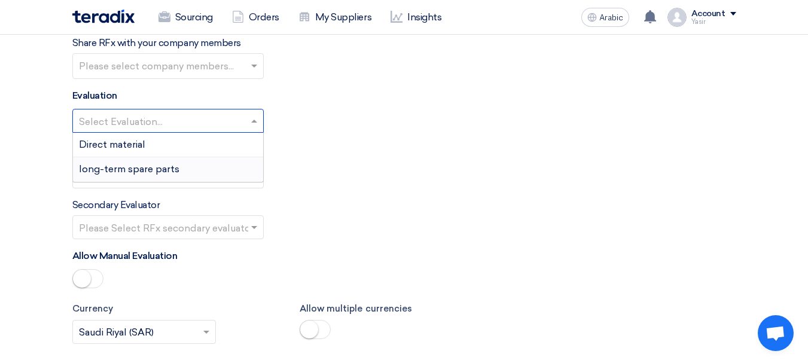
click at [100, 165] on font "long-term spare parts" at bounding box center [129, 168] width 101 height 11
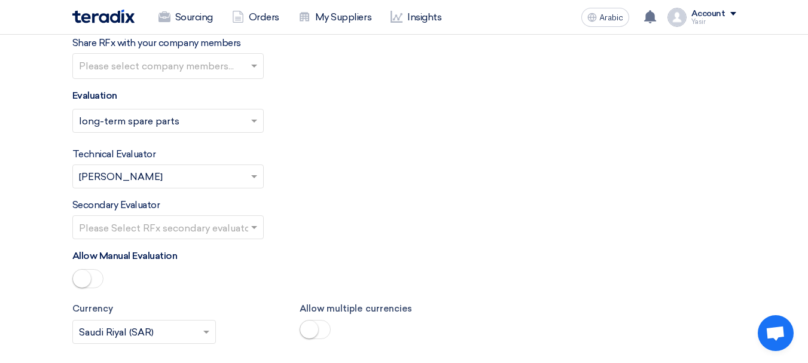
click at [129, 219] on input "text" at bounding box center [162, 228] width 166 height 20
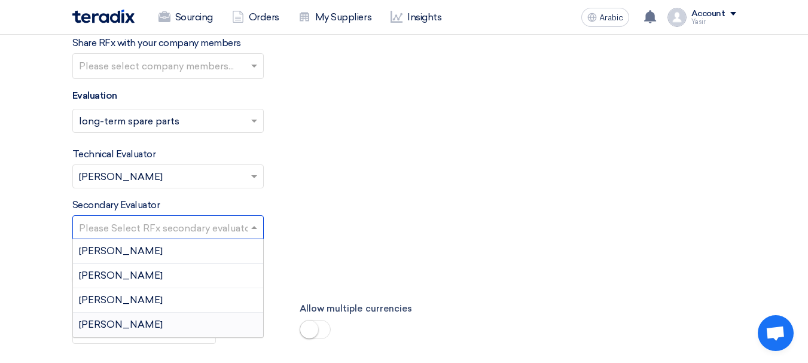
click at [87, 324] on font "[PERSON_NAME]" at bounding box center [121, 324] width 84 height 11
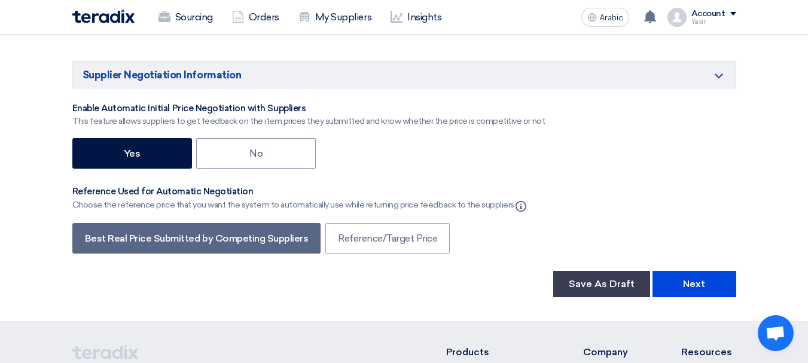
scroll to position [1975, 0]
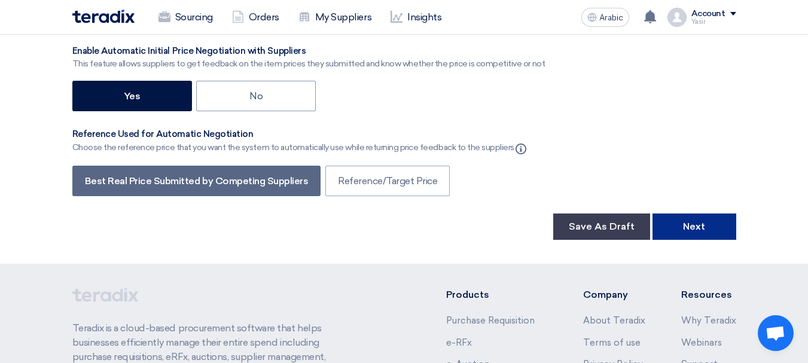
click at [692, 227] on font "Next" at bounding box center [694, 226] width 22 height 11
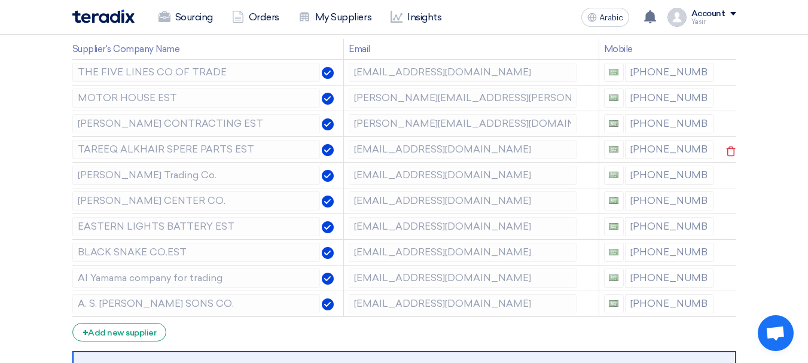
scroll to position [239, 0]
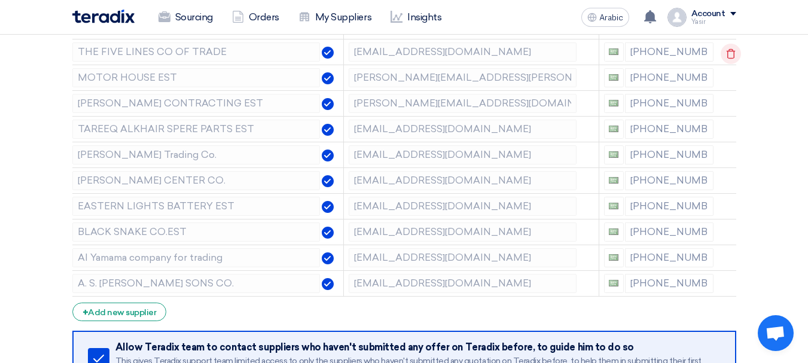
click at [731, 58] on use at bounding box center [731, 54] width 9 height 10
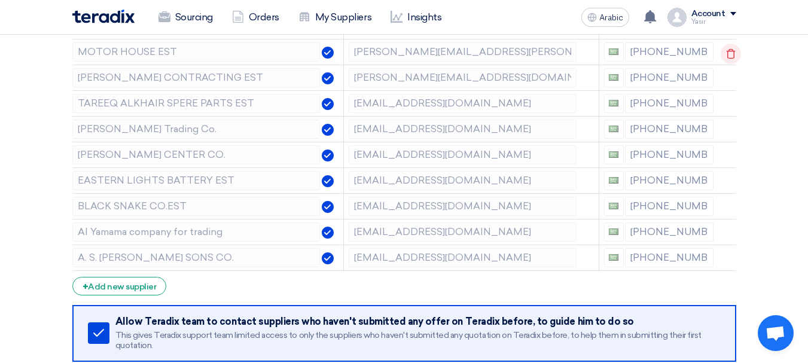
click at [731, 58] on use at bounding box center [731, 54] width 9 height 10
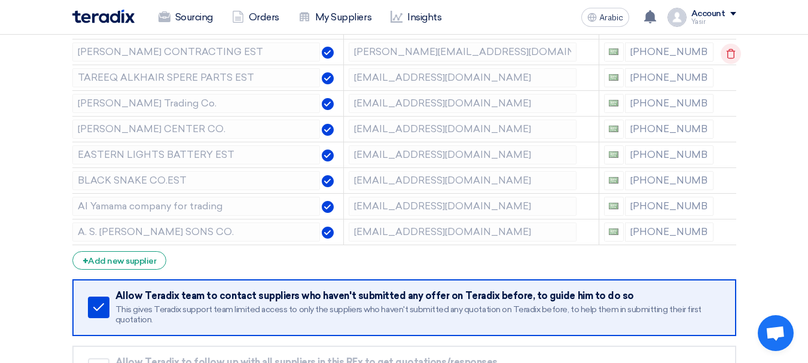
click at [731, 58] on use at bounding box center [731, 54] width 9 height 10
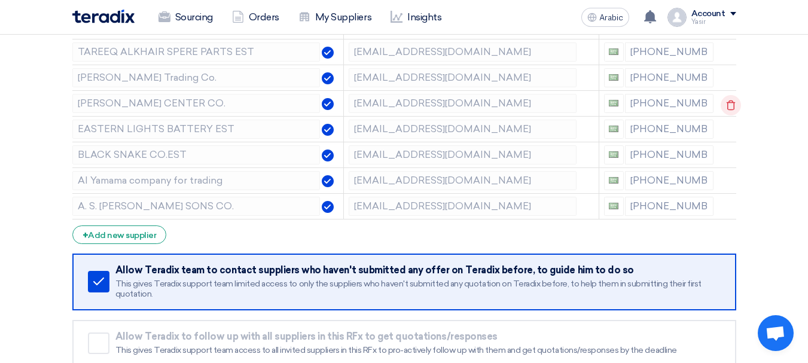
click at [727, 101] on icon at bounding box center [731, 105] width 20 height 20
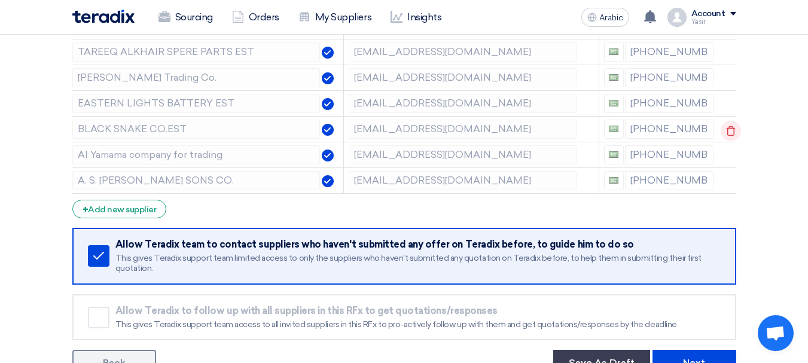
click at [724, 128] on icon at bounding box center [731, 131] width 20 height 20
click at [0, 0] on icon at bounding box center [0, 0] width 0 height 0
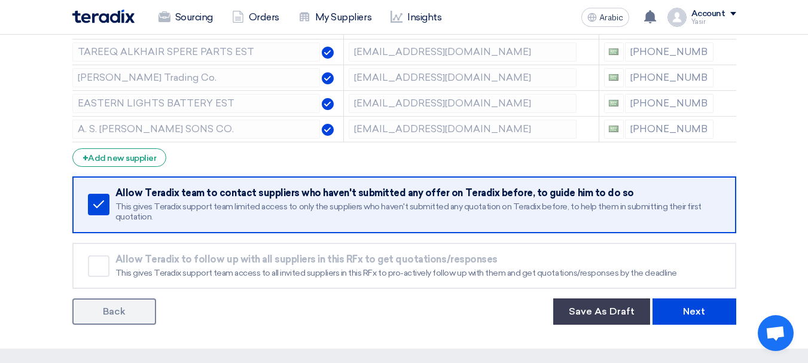
click at [0, 0] on icon at bounding box center [0, 0] width 0 height 0
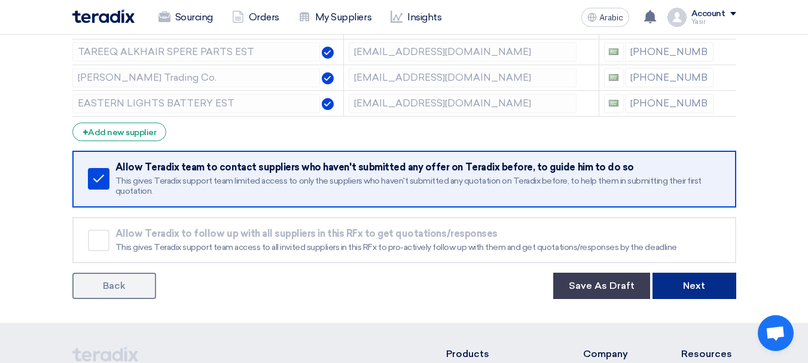
click at [706, 294] on button "Next" at bounding box center [695, 286] width 84 height 26
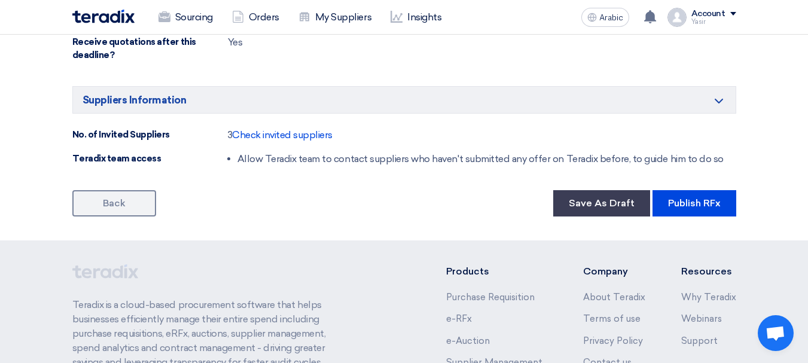
scroll to position [778, 0]
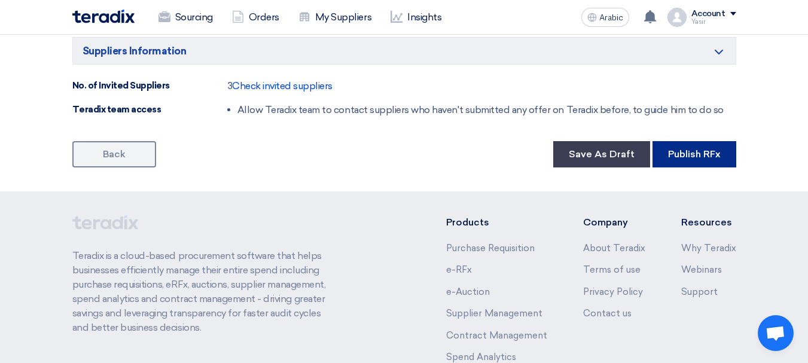
click at [691, 153] on font "Publish RFx" at bounding box center [694, 153] width 53 height 11
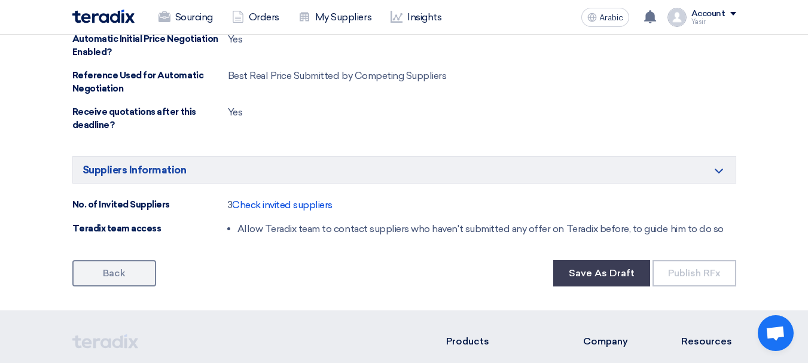
scroll to position [0, 0]
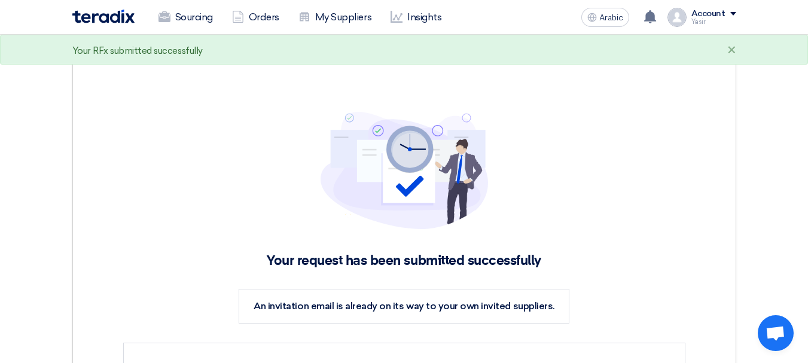
click at [108, 22] on img at bounding box center [103, 17] width 62 height 14
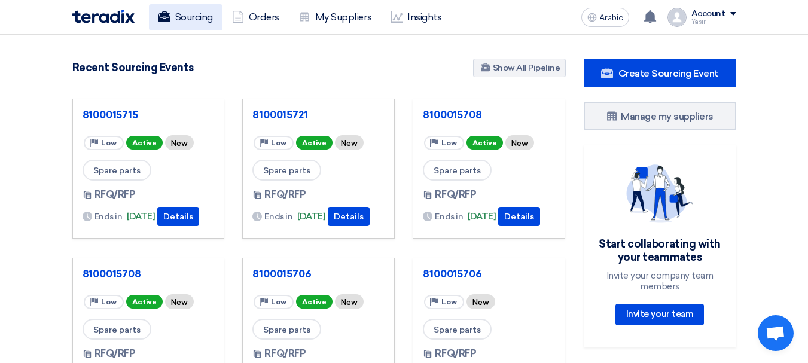
click at [172, 21] on link "Sourcing" at bounding box center [186, 17] width 74 height 26
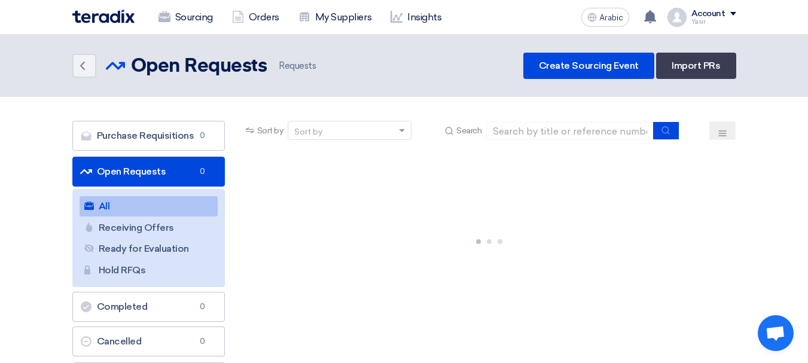
click at [156, 169] on font "Open Requests" at bounding box center [131, 171] width 69 height 11
click at [523, 134] on input at bounding box center [571, 131] width 168 height 18
paste input "8100015689"
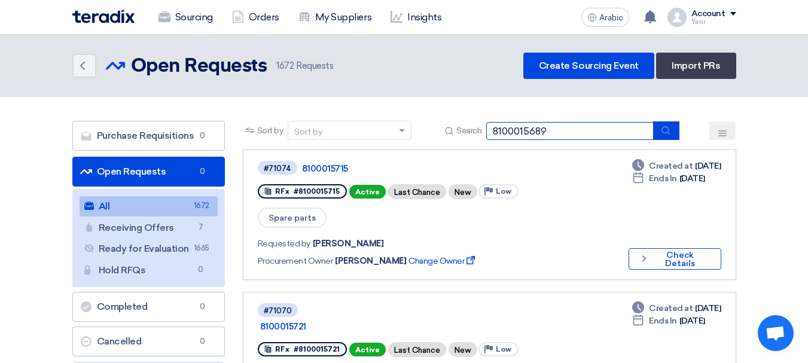
type input "8100015689"
click at [662, 134] on icon "submit" at bounding box center [666, 131] width 10 height 10
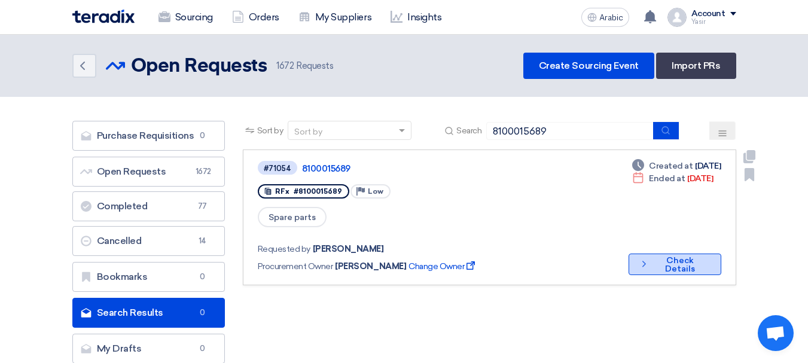
click at [643, 259] on icon "Check details" at bounding box center [644, 264] width 11 height 11
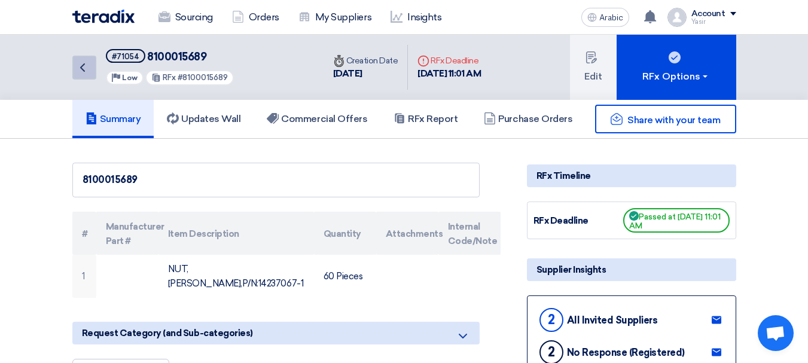
click at [81, 59] on link "Back" at bounding box center [84, 68] width 24 height 24
